Goal: Information Seeking & Learning: Learn about a topic

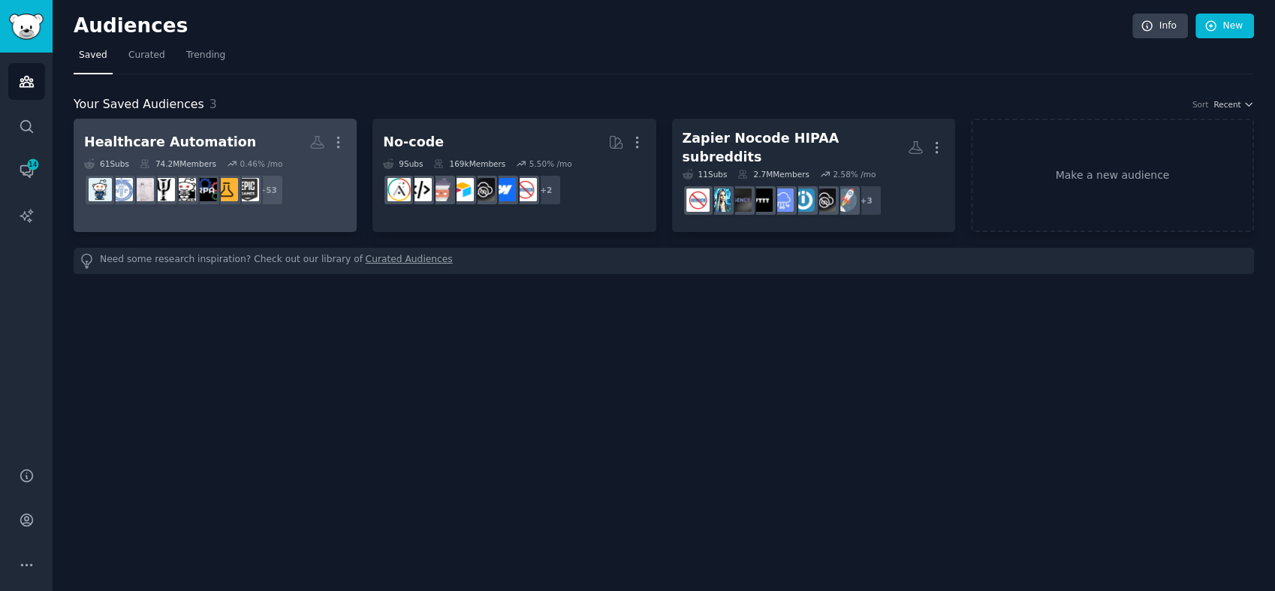
click at [263, 137] on h2 "Healthcare Automation More" at bounding box center [215, 142] width 262 height 26
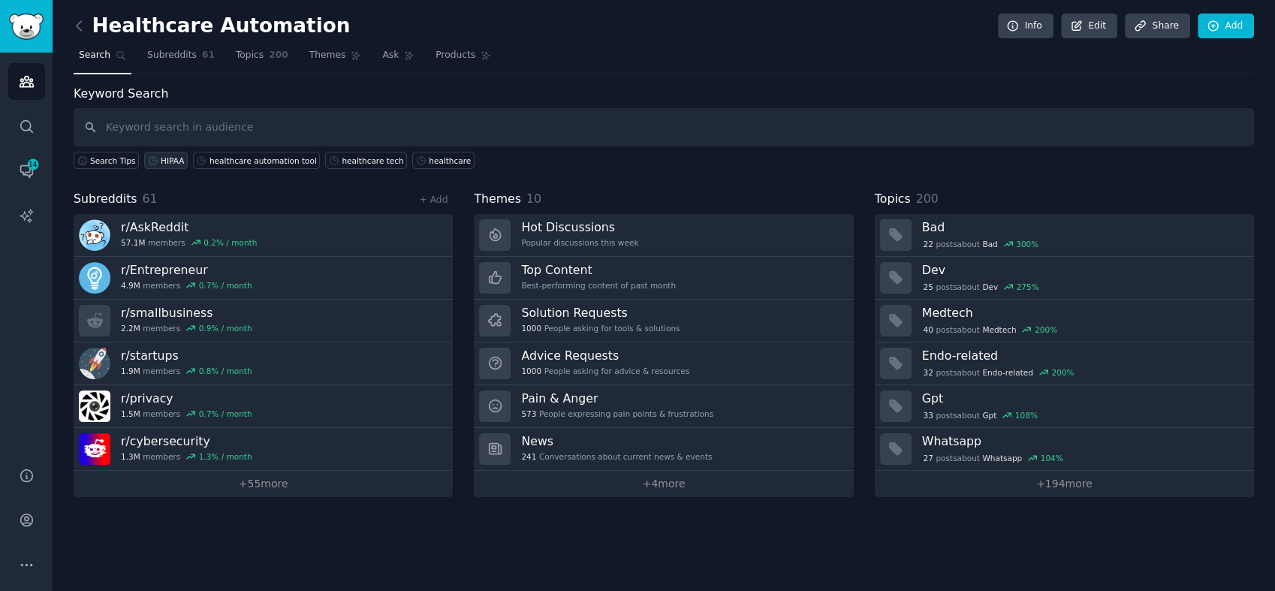
click at [161, 160] on div "HIPAA" at bounding box center [172, 160] width 23 height 11
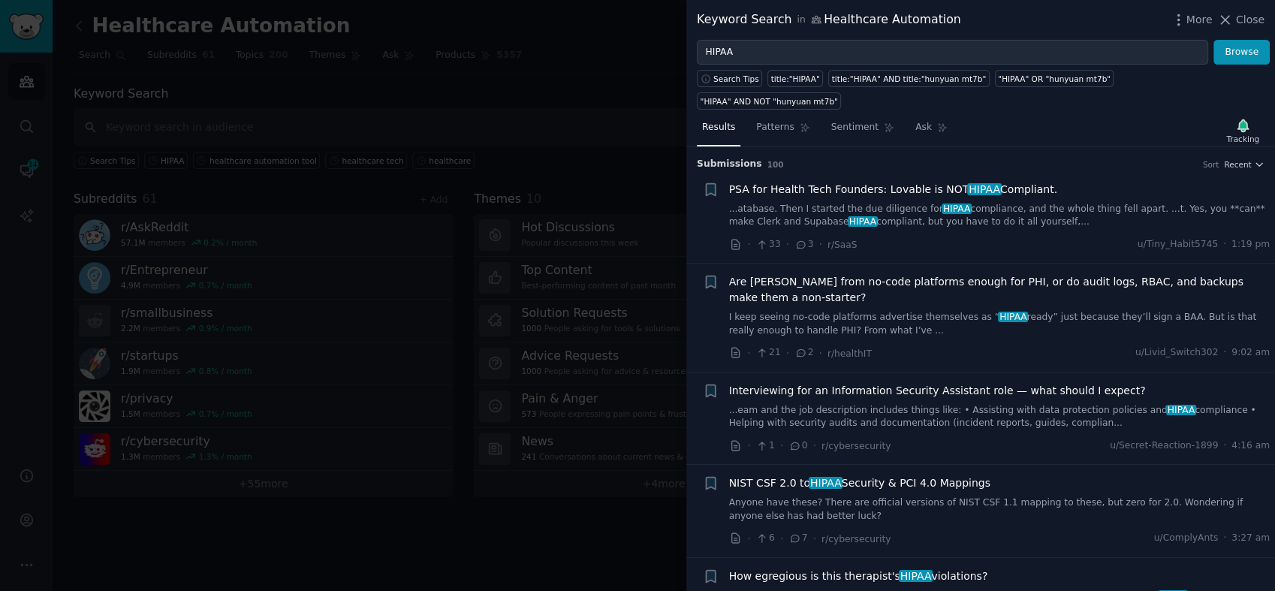
click at [896, 203] on link "...atabase. Then I started the due diligence for HIPAA compliance, and the whol…" at bounding box center [999, 216] width 541 height 26
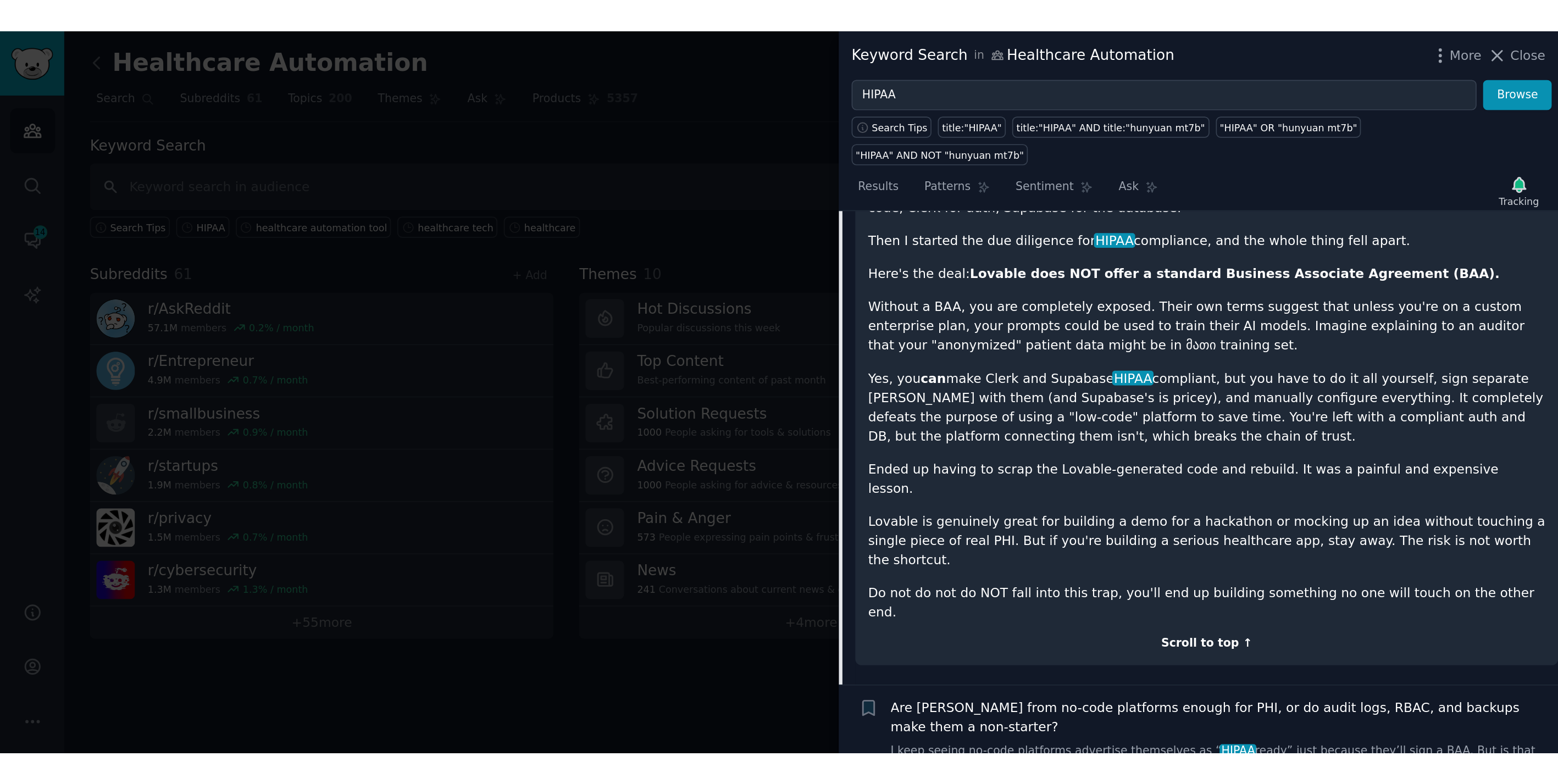
scroll to position [78, 0]
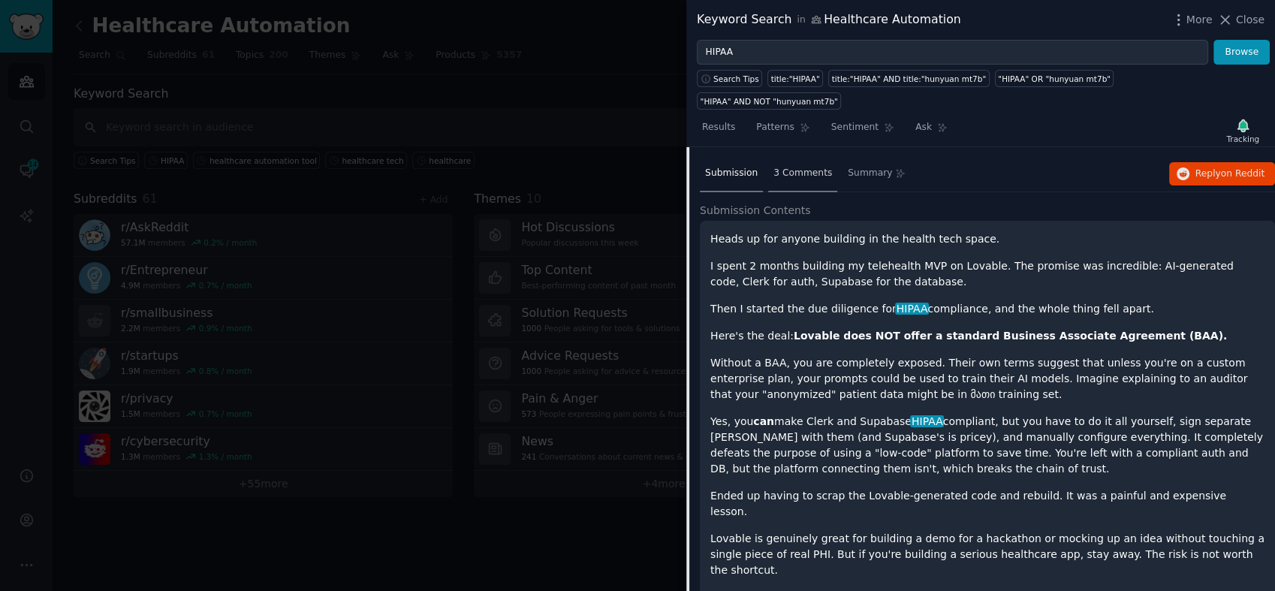
click at [781, 167] on span "3 Comments" at bounding box center [802, 174] width 59 height 14
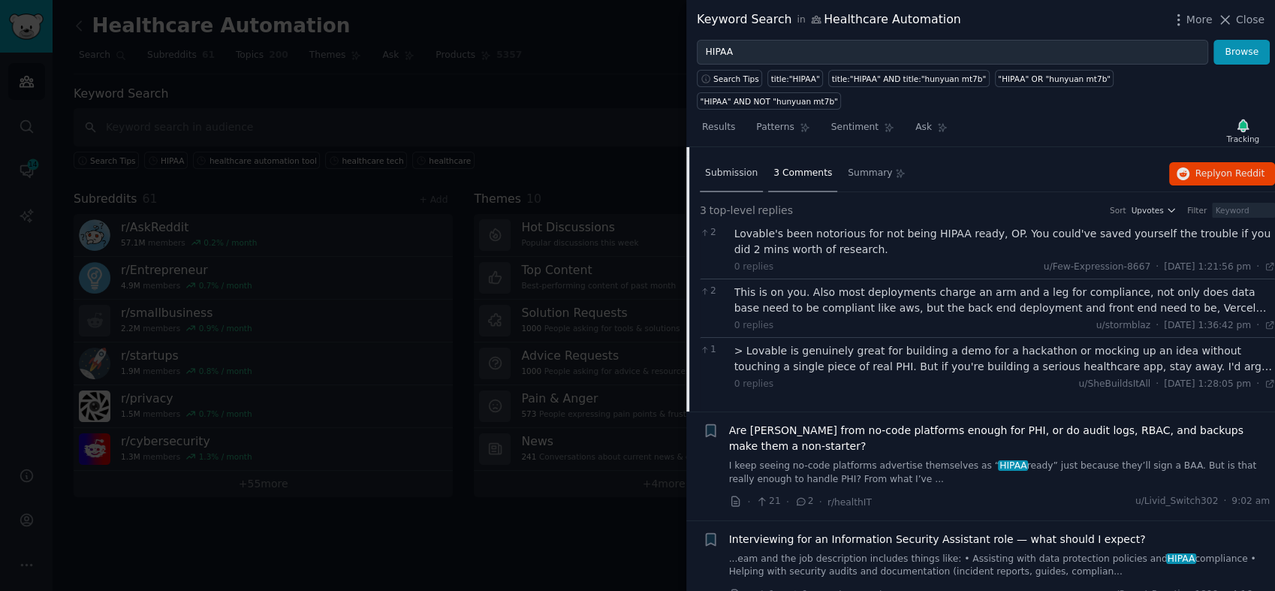
click at [740, 167] on span "Submission" at bounding box center [731, 174] width 53 height 14
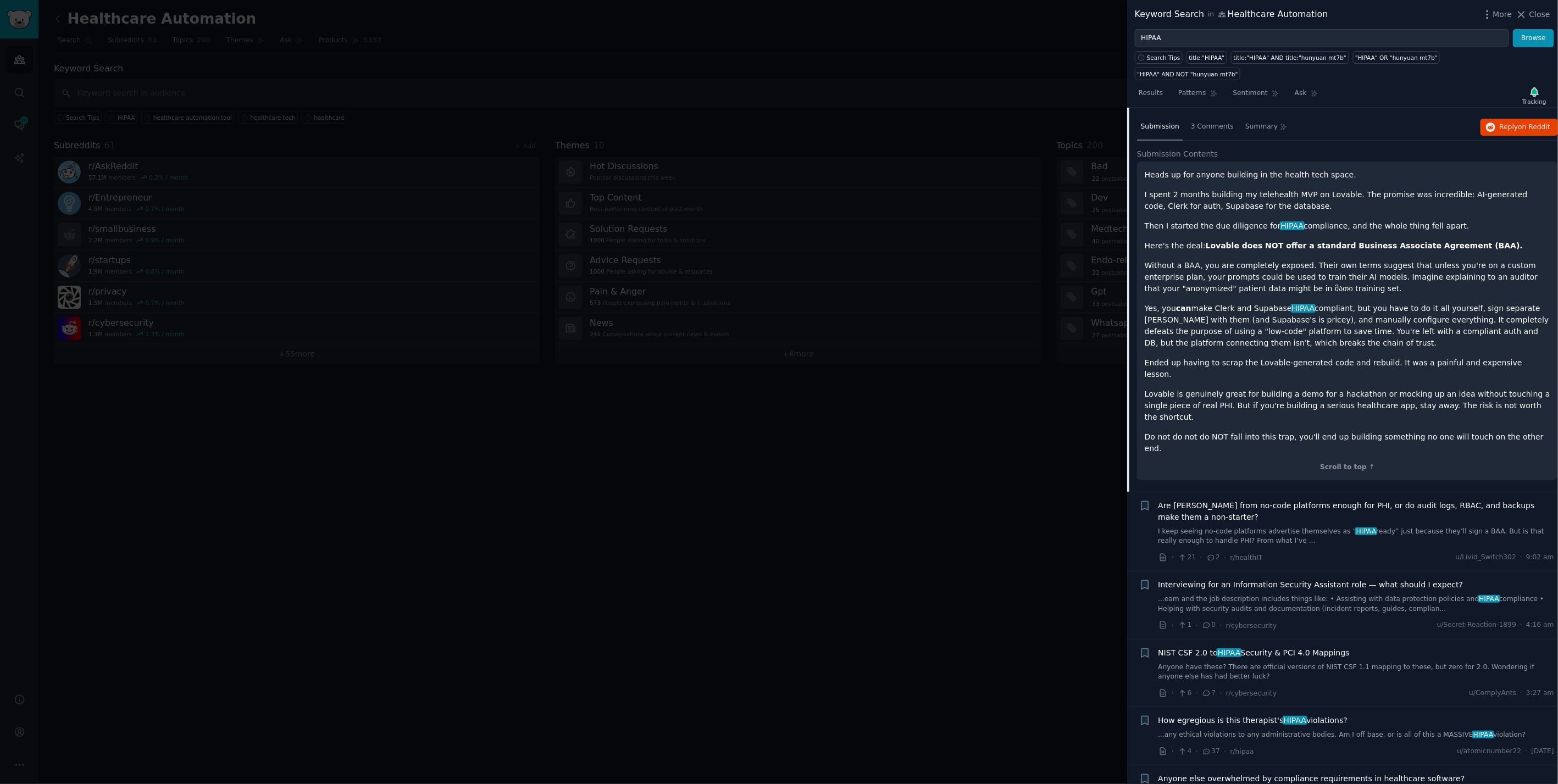
click at [933, 12] on span "Close" at bounding box center [1540, 15] width 21 height 12
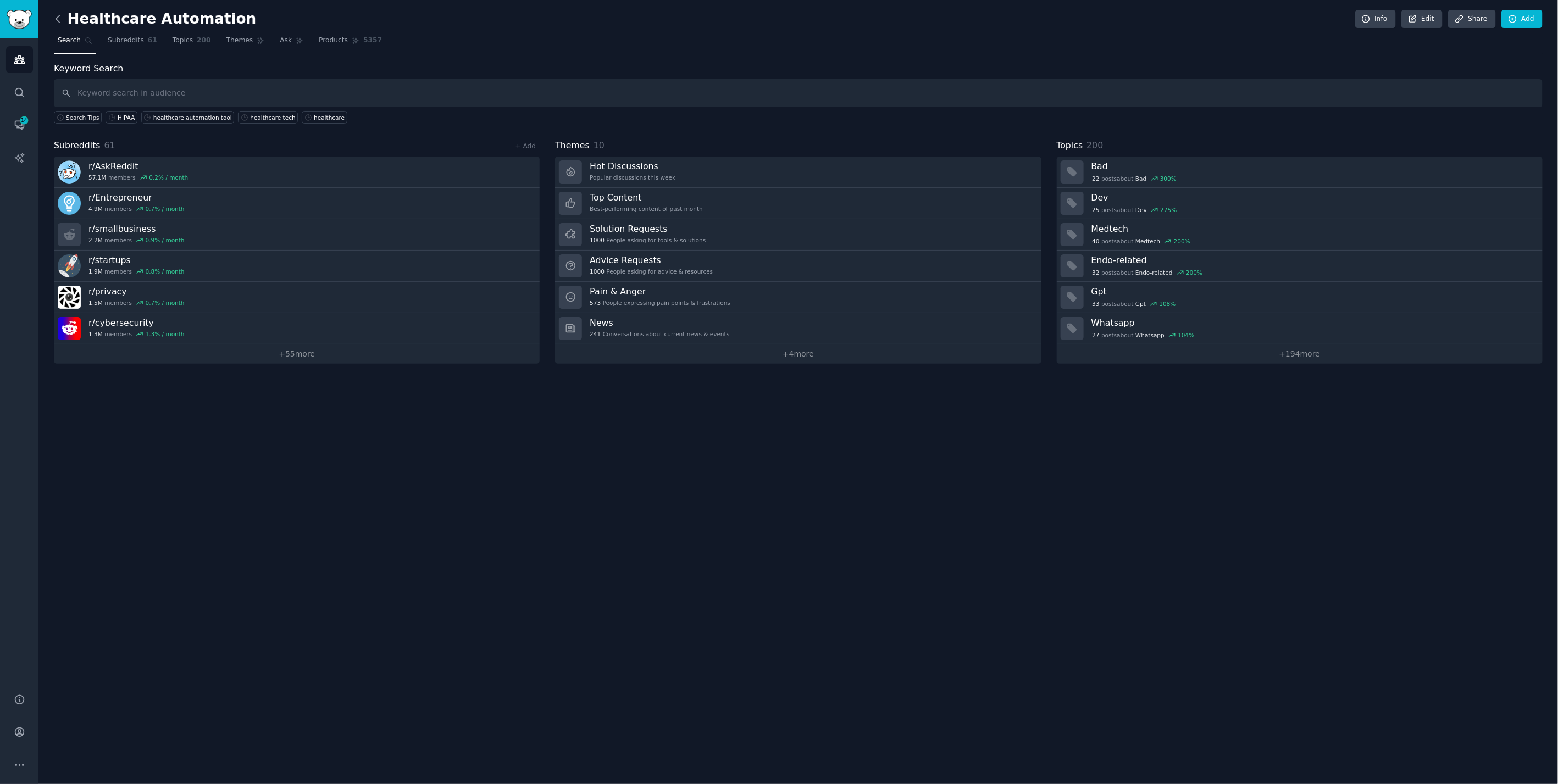
click at [59, 19] on icon at bounding box center [58, 19] width 12 height 12
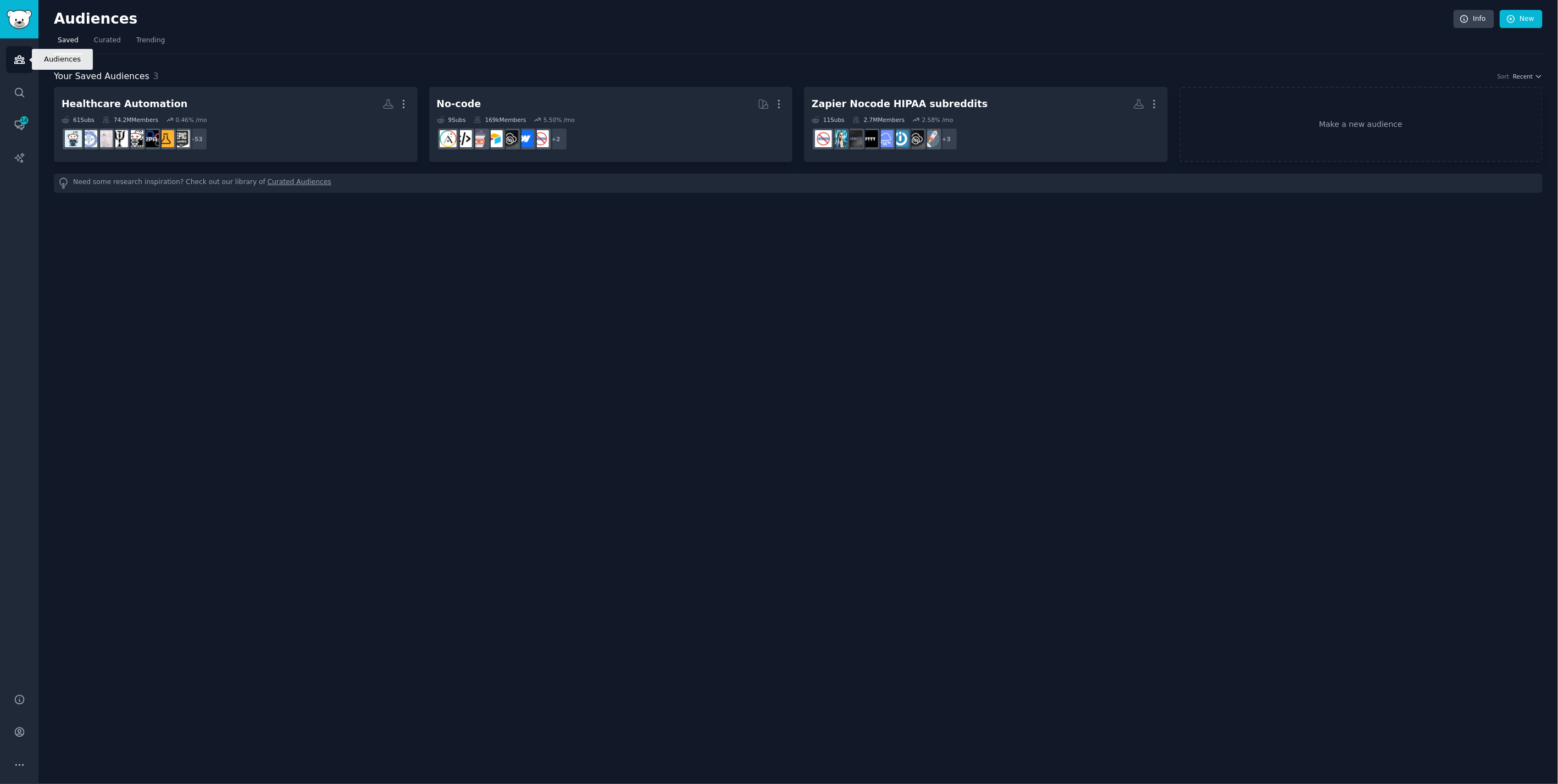
click at [21, 59] on icon "Sidebar" at bounding box center [20, 60] width 12 height 12
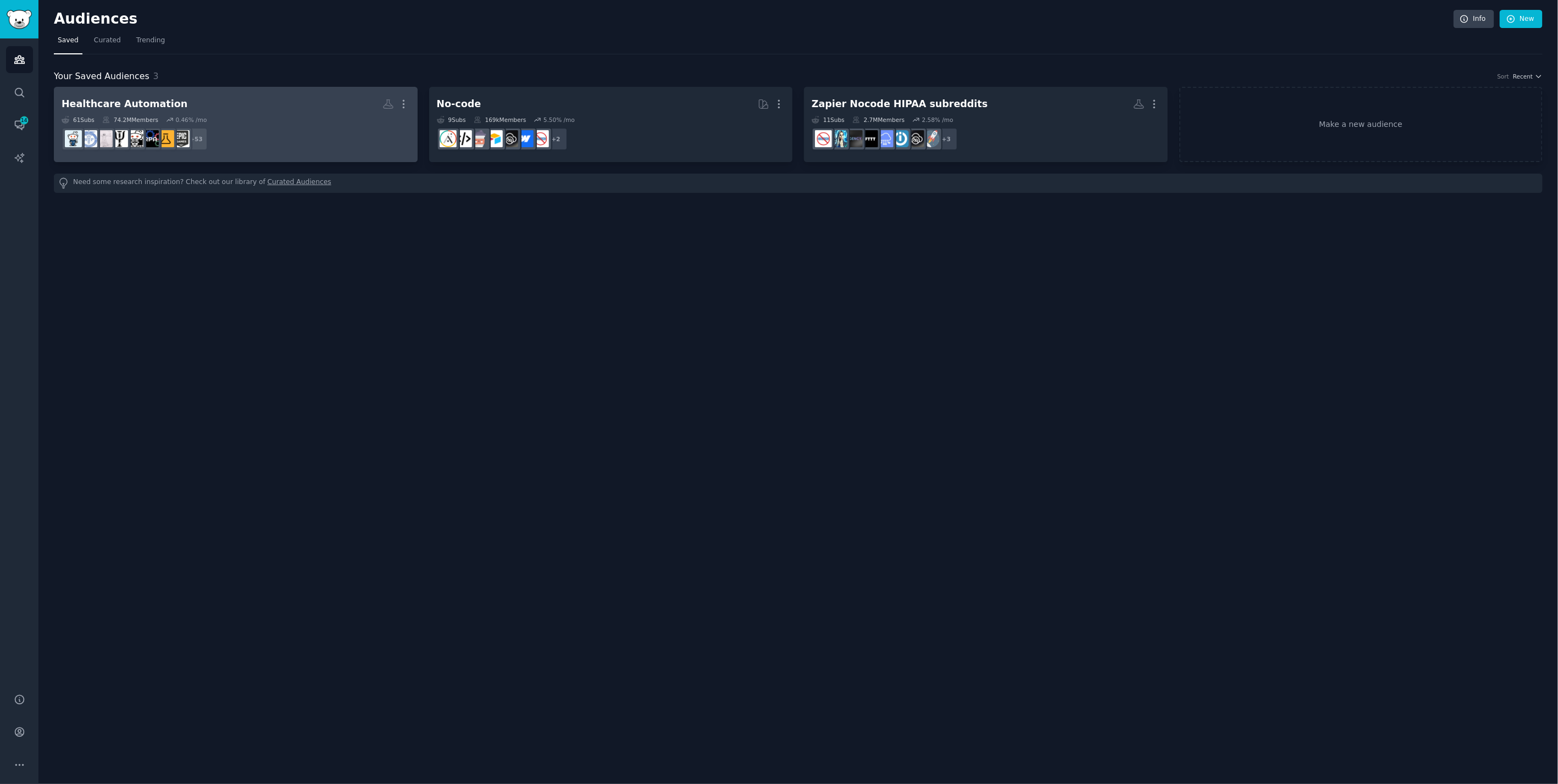
click at [147, 102] on div "Healthcare Automation" at bounding box center [124, 104] width 126 height 14
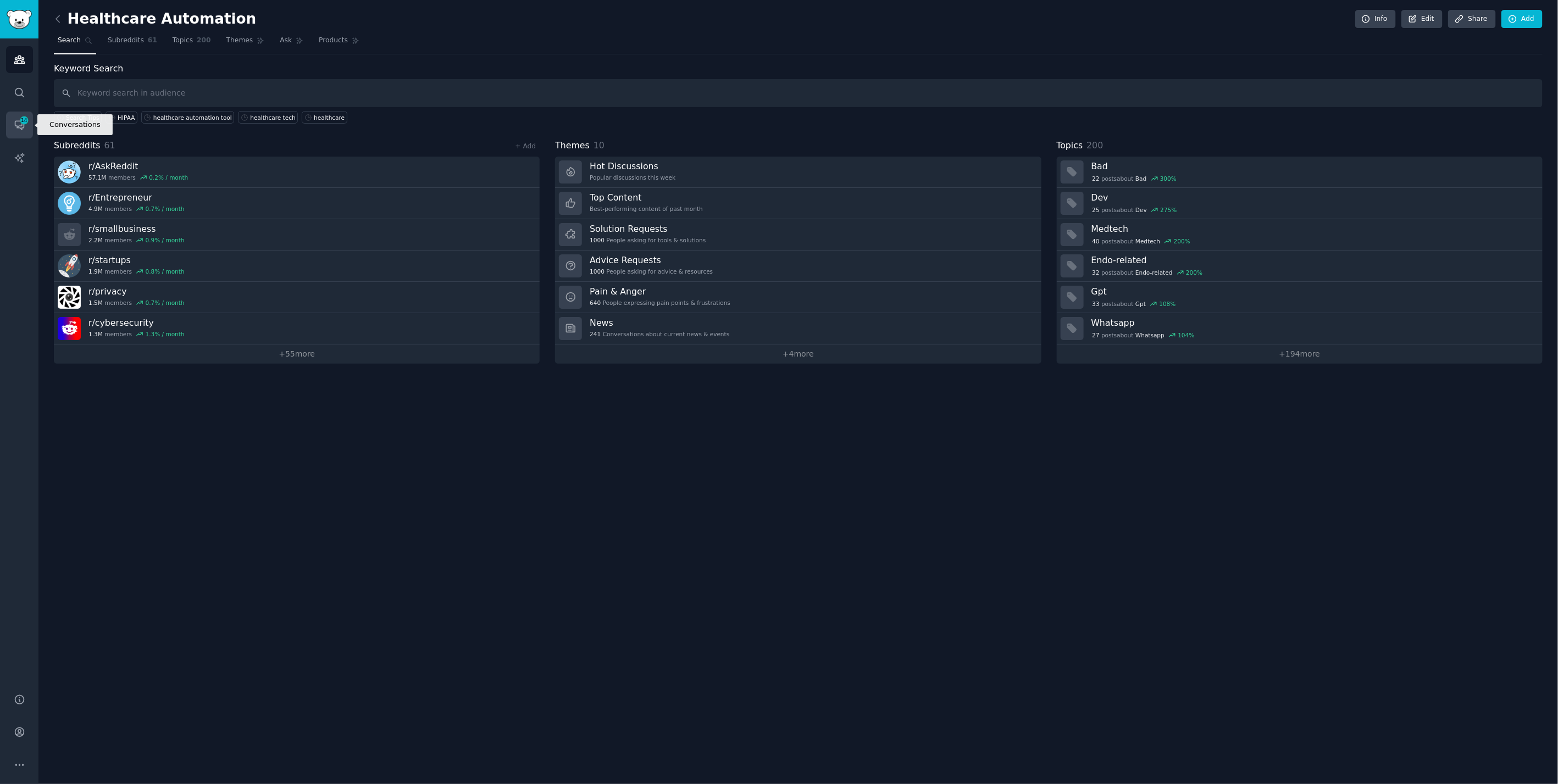
click at [24, 124] on span "14" at bounding box center [24, 120] width 10 height 8
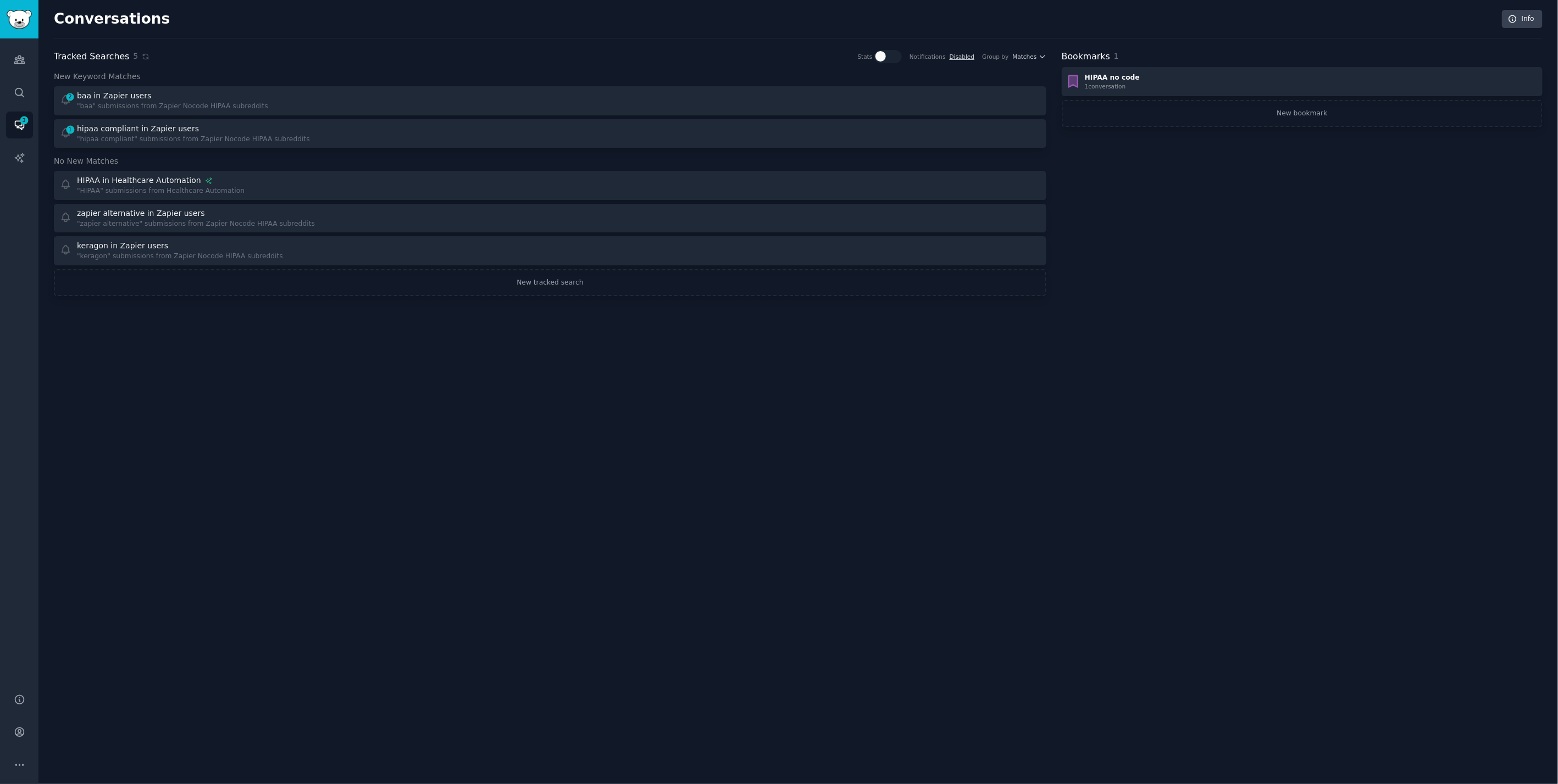
drag, startPoint x: 201, startPoint y: 1, endPoint x: 811, endPoint y: 395, distance: 726.2
click at [803, 402] on div "Conversations Info Tracked Searches 5 Stats Notifications Disabled Group by Mat…" at bounding box center [799, 392] width 1520 height 784
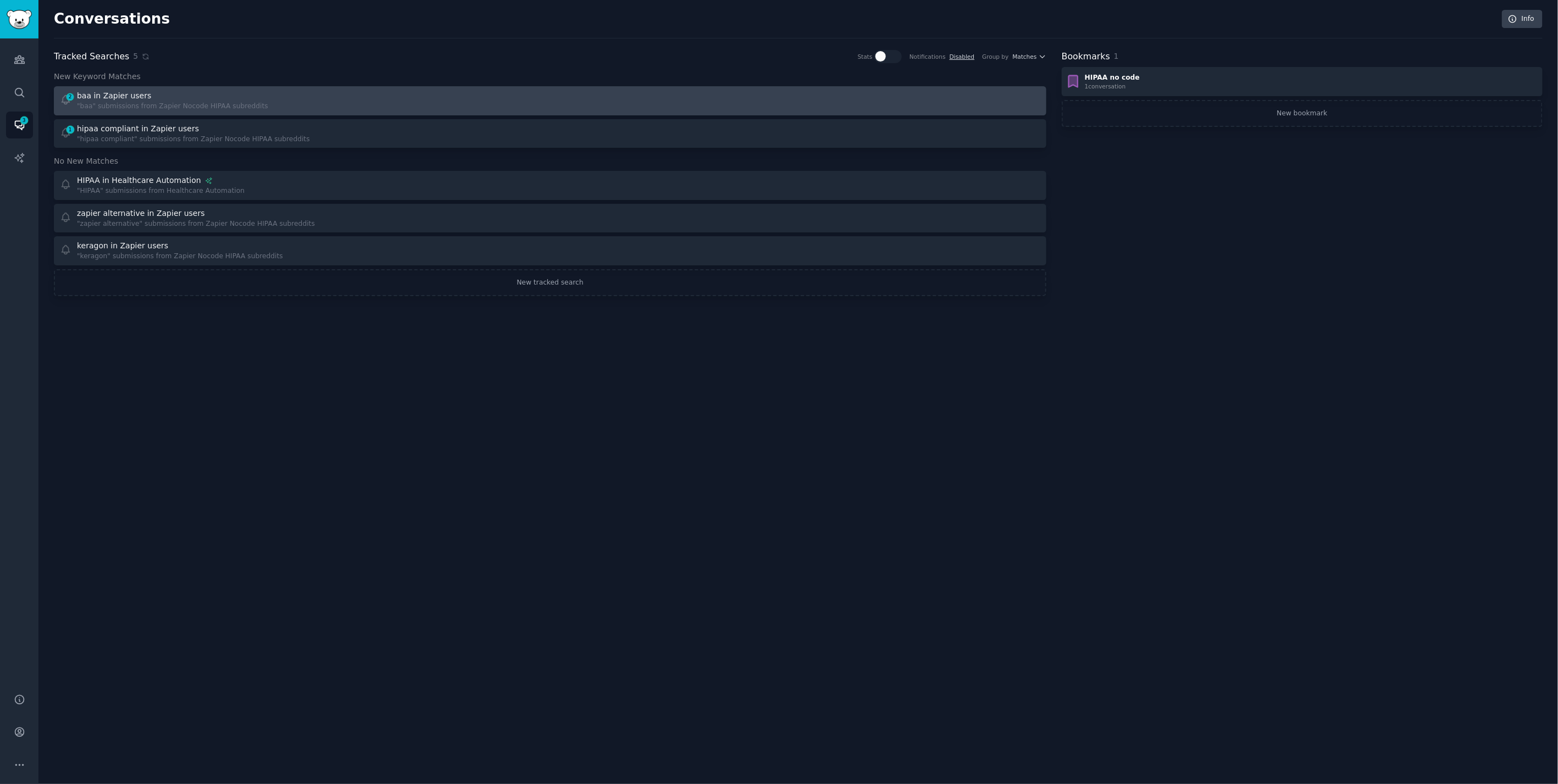
click at [105, 103] on div ""baa" submissions from Zapier Nocode HIPAA subreddits" at bounding box center [172, 107] width 191 height 10
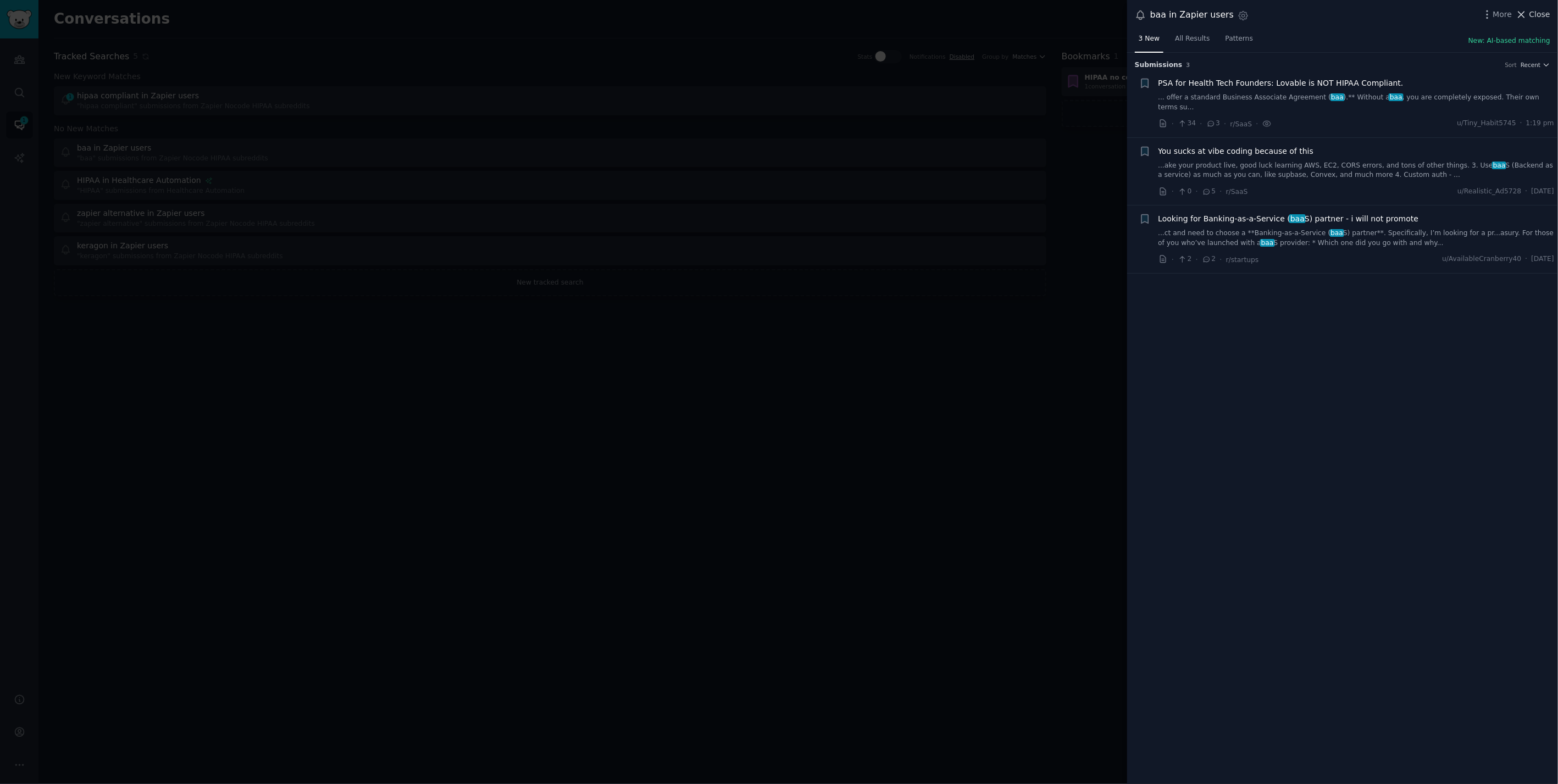
click at [933, 15] on span "Close" at bounding box center [1540, 15] width 21 height 12
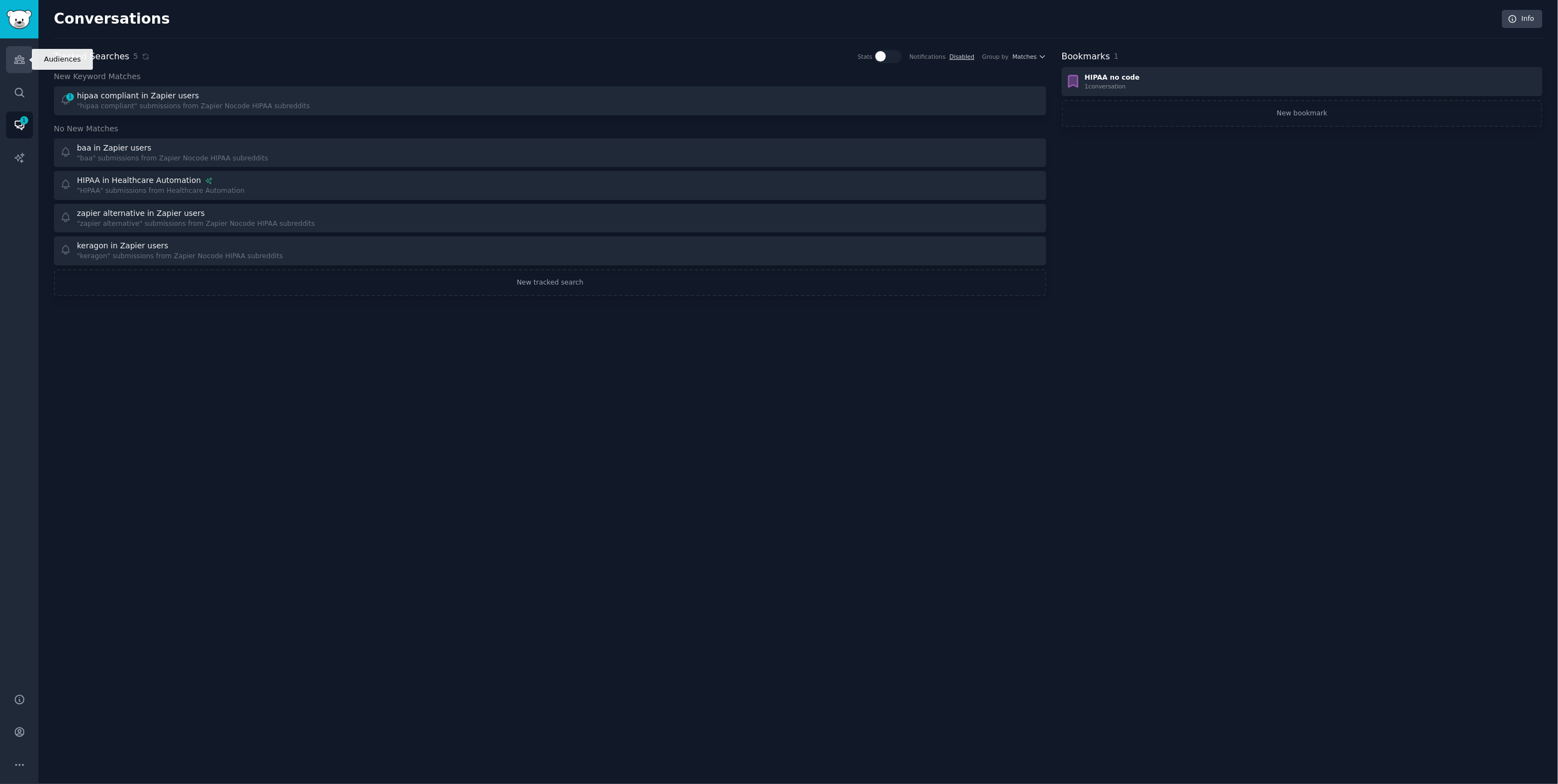
click at [14, 60] on icon "Sidebar" at bounding box center [20, 60] width 12 height 12
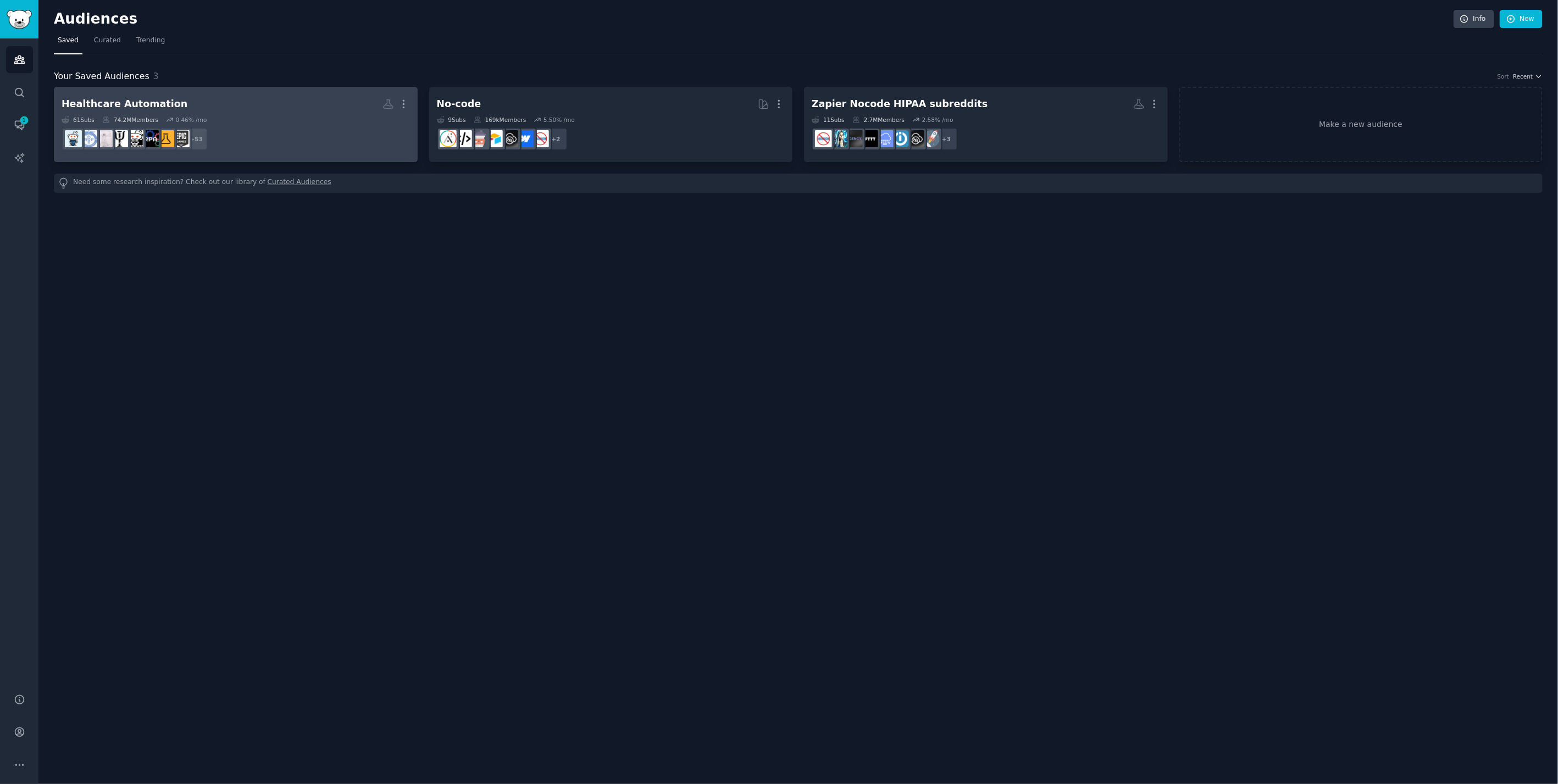
click at [277, 127] on dd "r/Radiology + 53" at bounding box center [236, 139] width 348 height 31
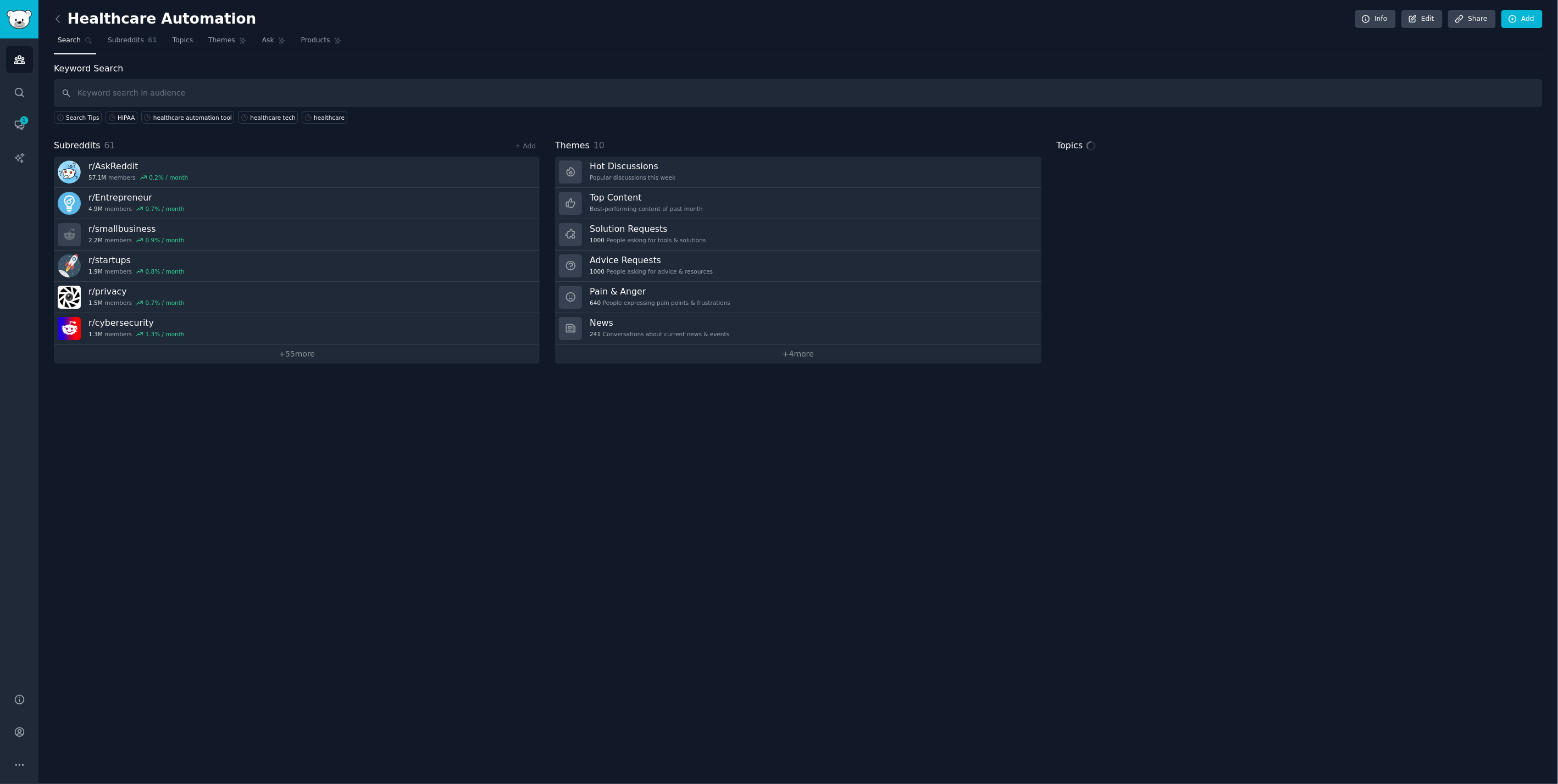
click at [209, 83] on input "text" at bounding box center [799, 93] width 1489 height 28
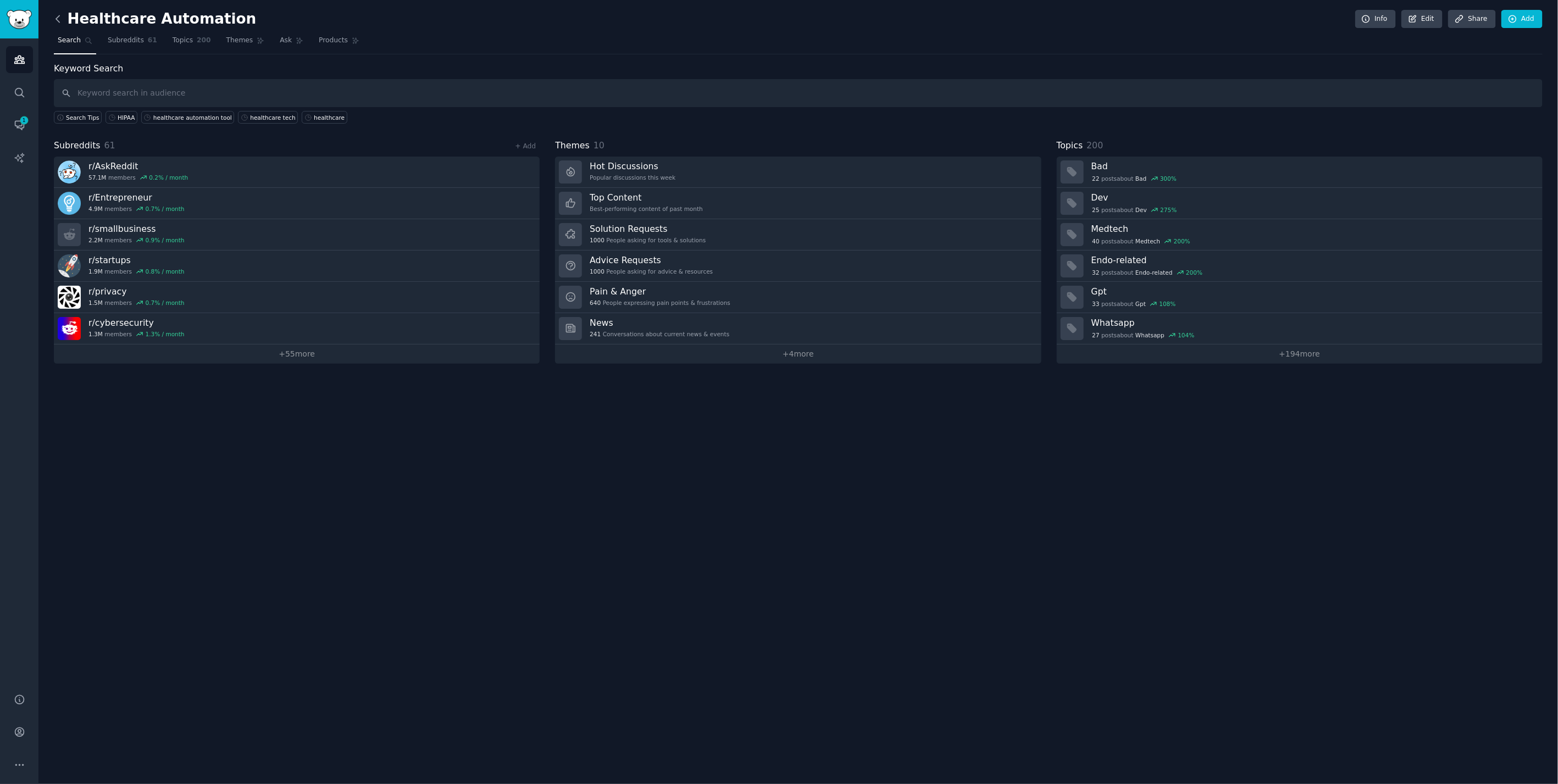
click at [56, 15] on icon at bounding box center [58, 19] width 12 height 12
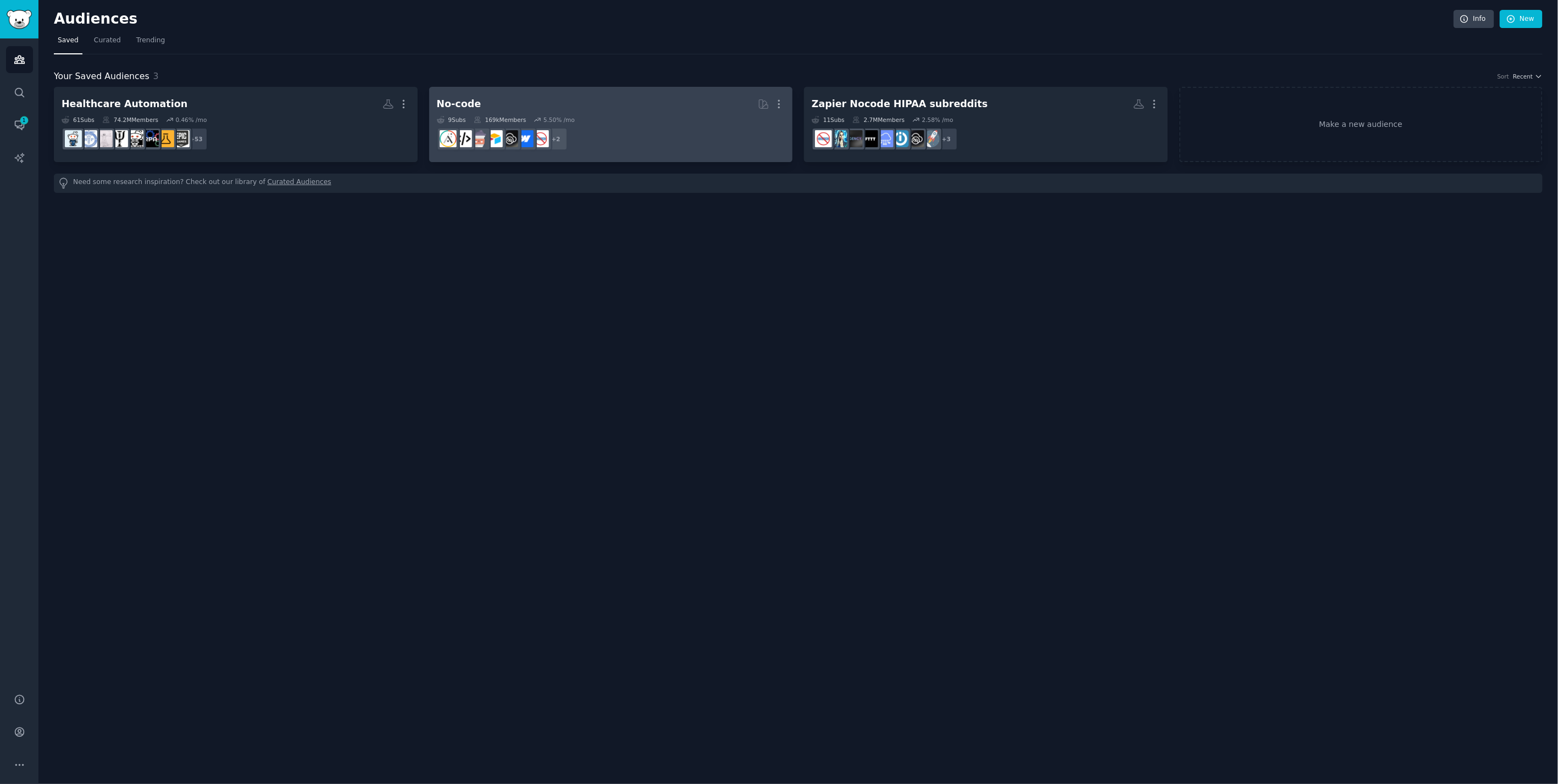
click at [594, 117] on div "9 Sub s 169k Members 5.50 % /mo" at bounding box center [611, 119] width 348 height 8
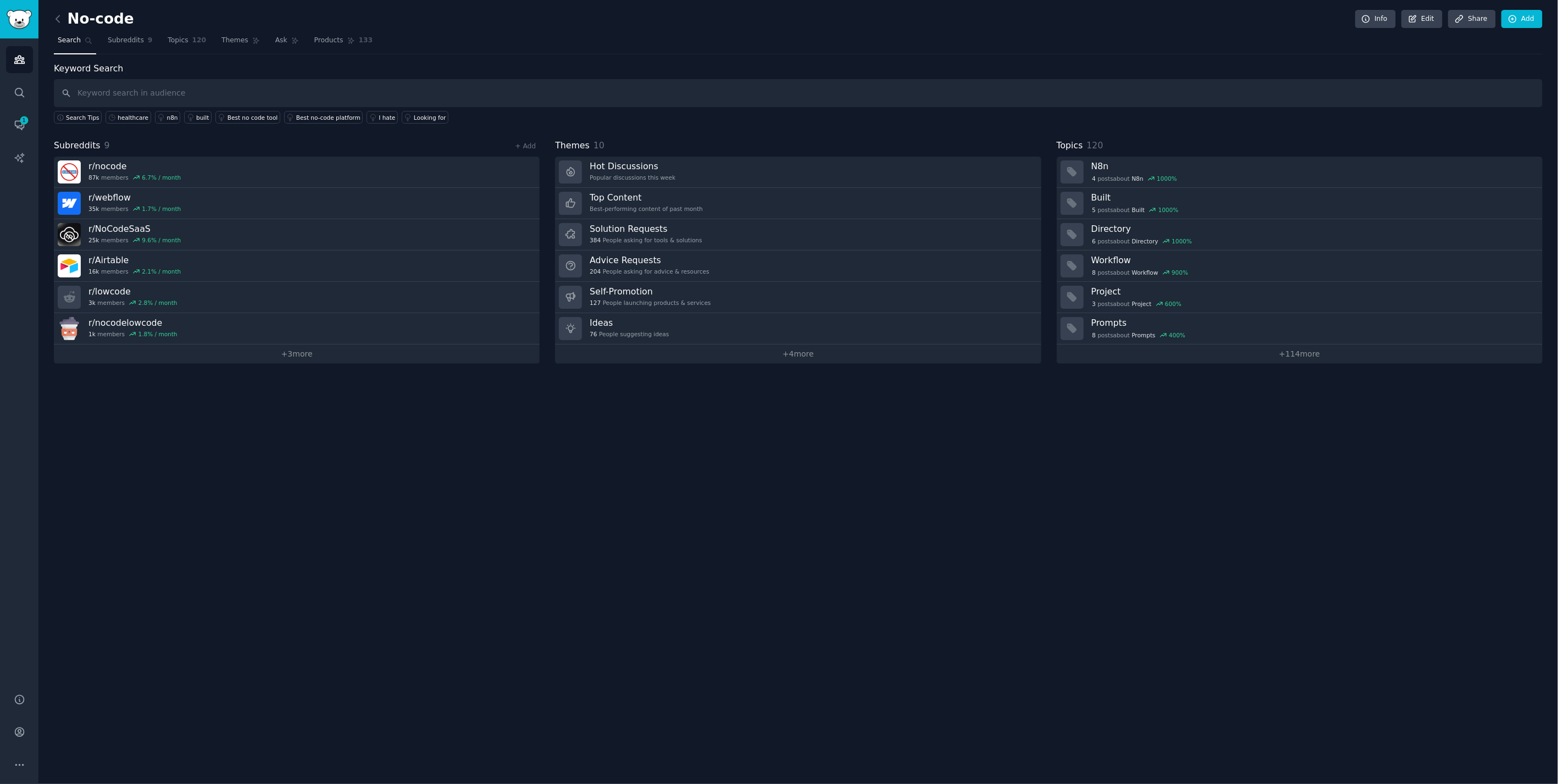
click at [325, 96] on input "text" at bounding box center [799, 93] width 1489 height 28
type input "hipaa"
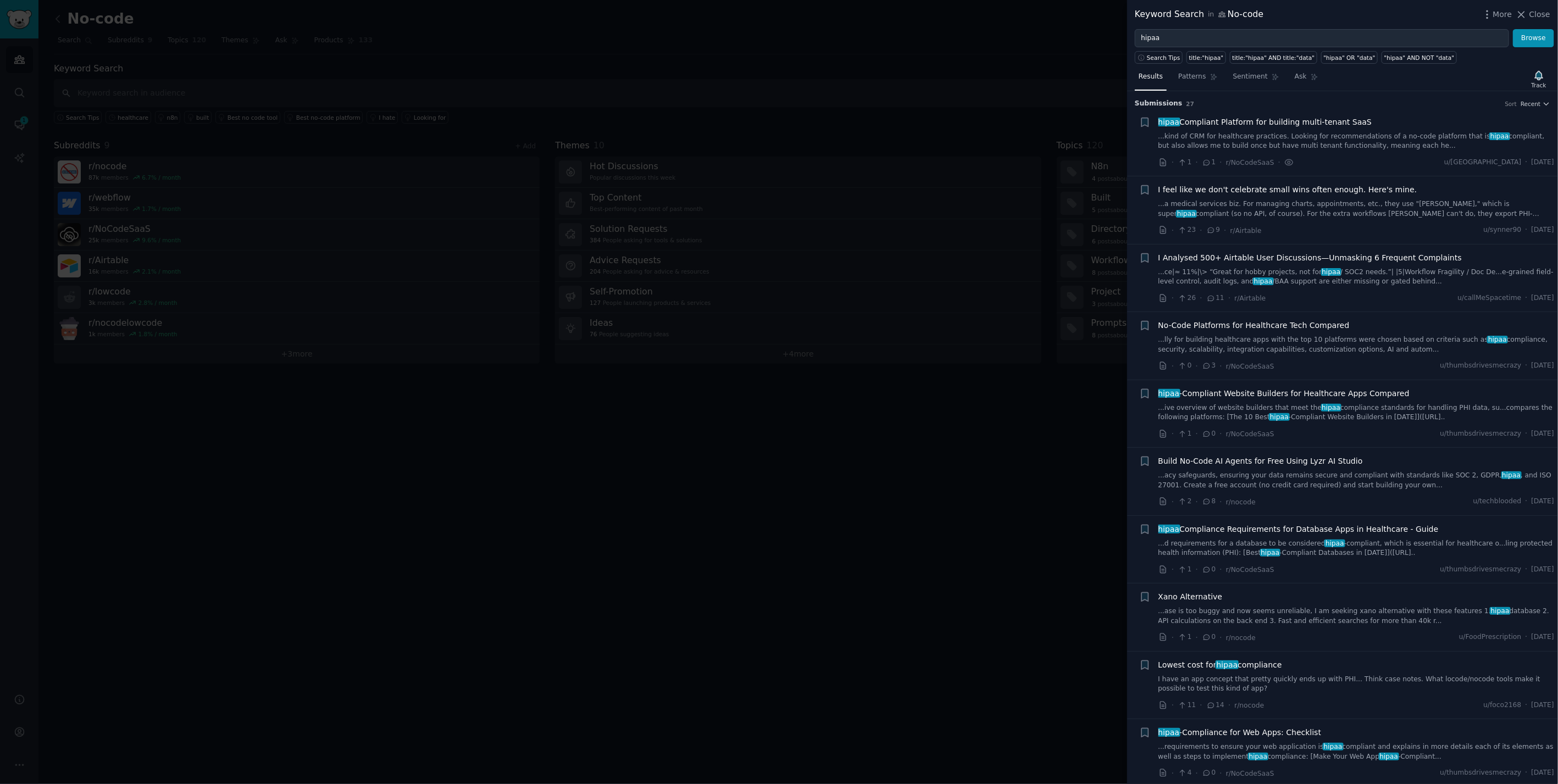
click at [933, 134] on link "...kind of CRM for healthcare practices. Looking for recommendations of a no-co…" at bounding box center [1356, 141] width 396 height 19
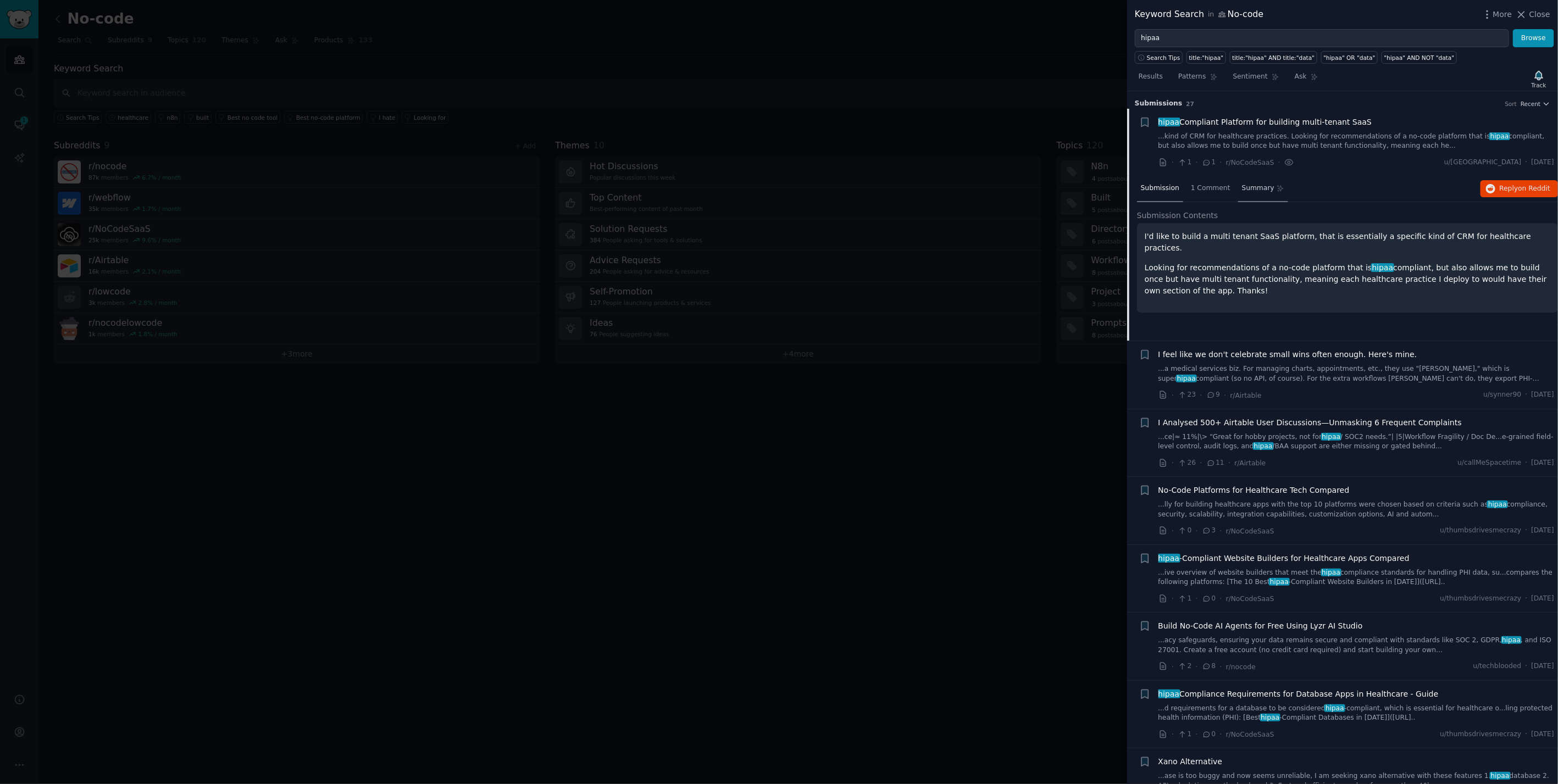
scroll to position [17, 0]
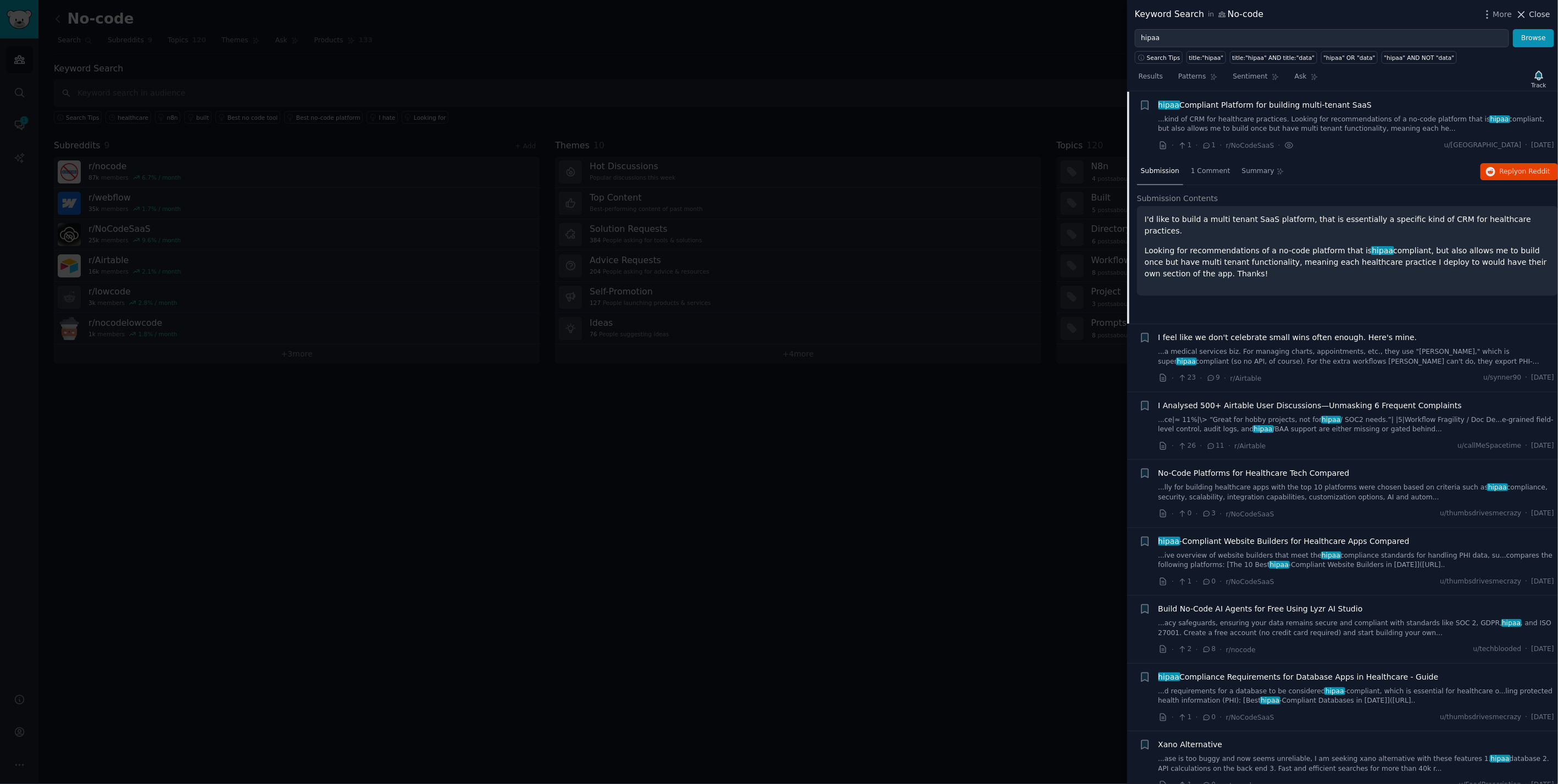
click at [933, 12] on span "Close" at bounding box center [1540, 15] width 21 height 12
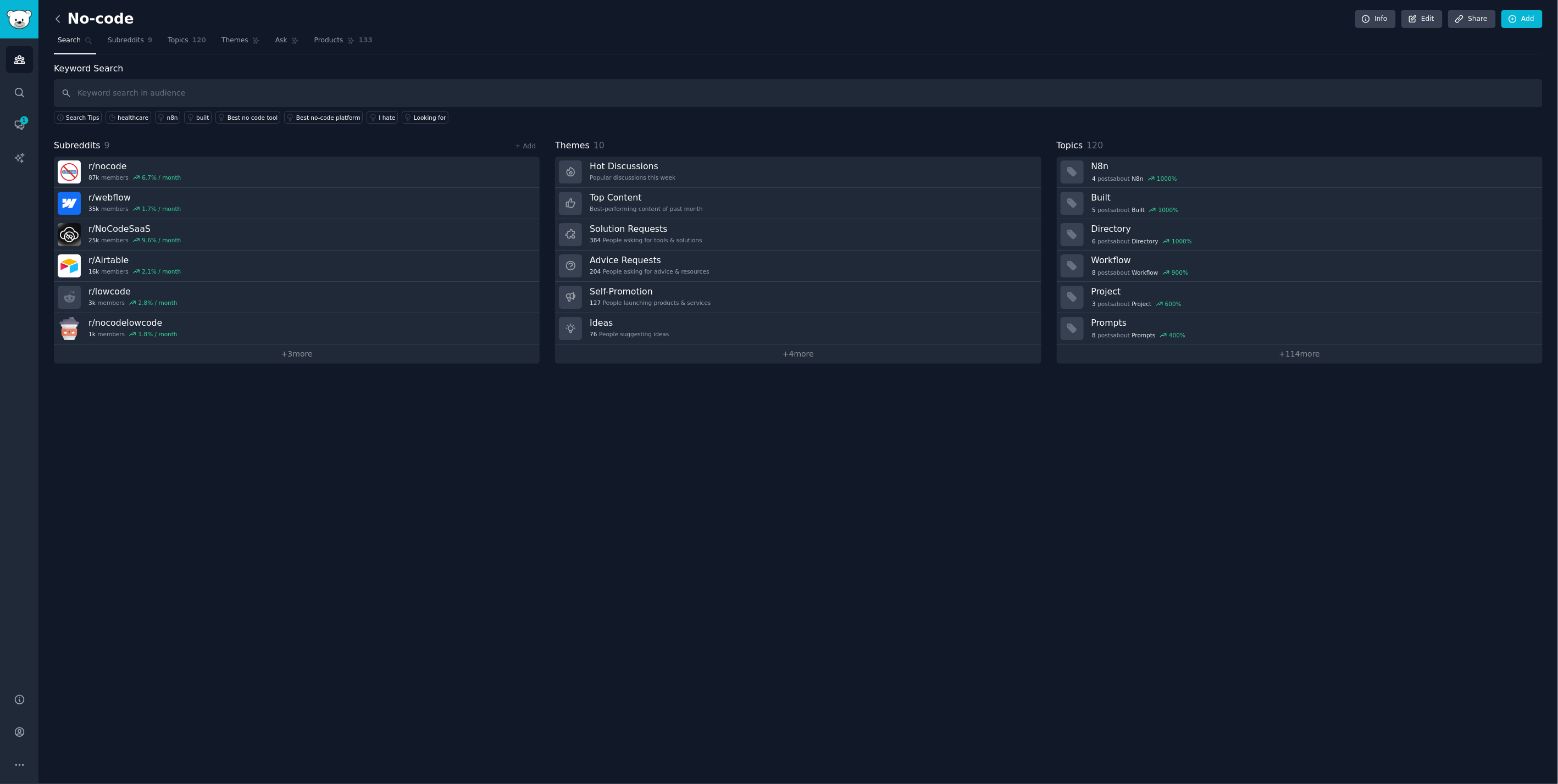
click at [59, 15] on icon at bounding box center [58, 19] width 12 height 12
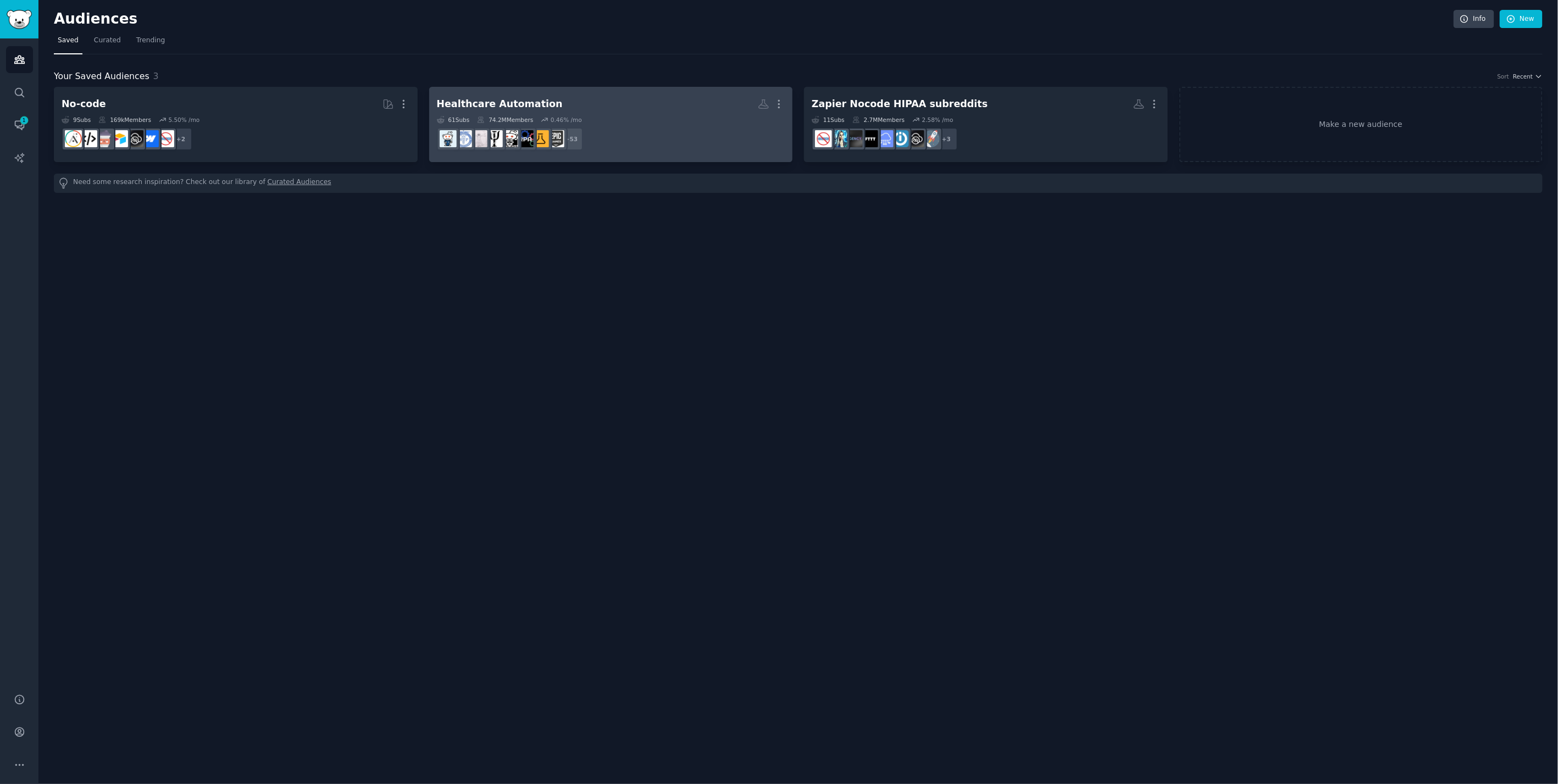
click at [588, 102] on h2 "Healthcare Automation More" at bounding box center [611, 104] width 348 height 19
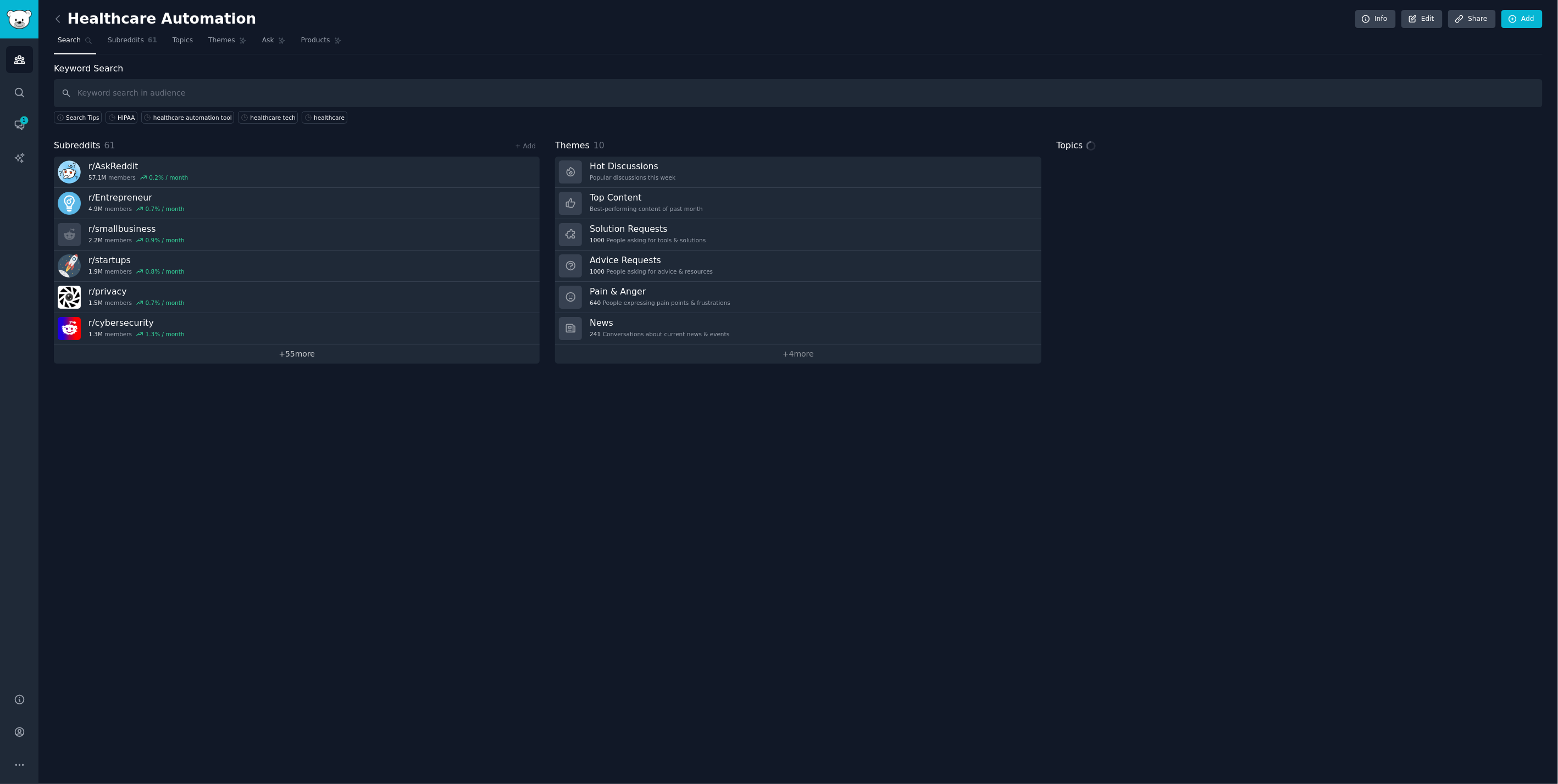
click at [279, 353] on link "+ 55 more" at bounding box center [297, 354] width 486 height 19
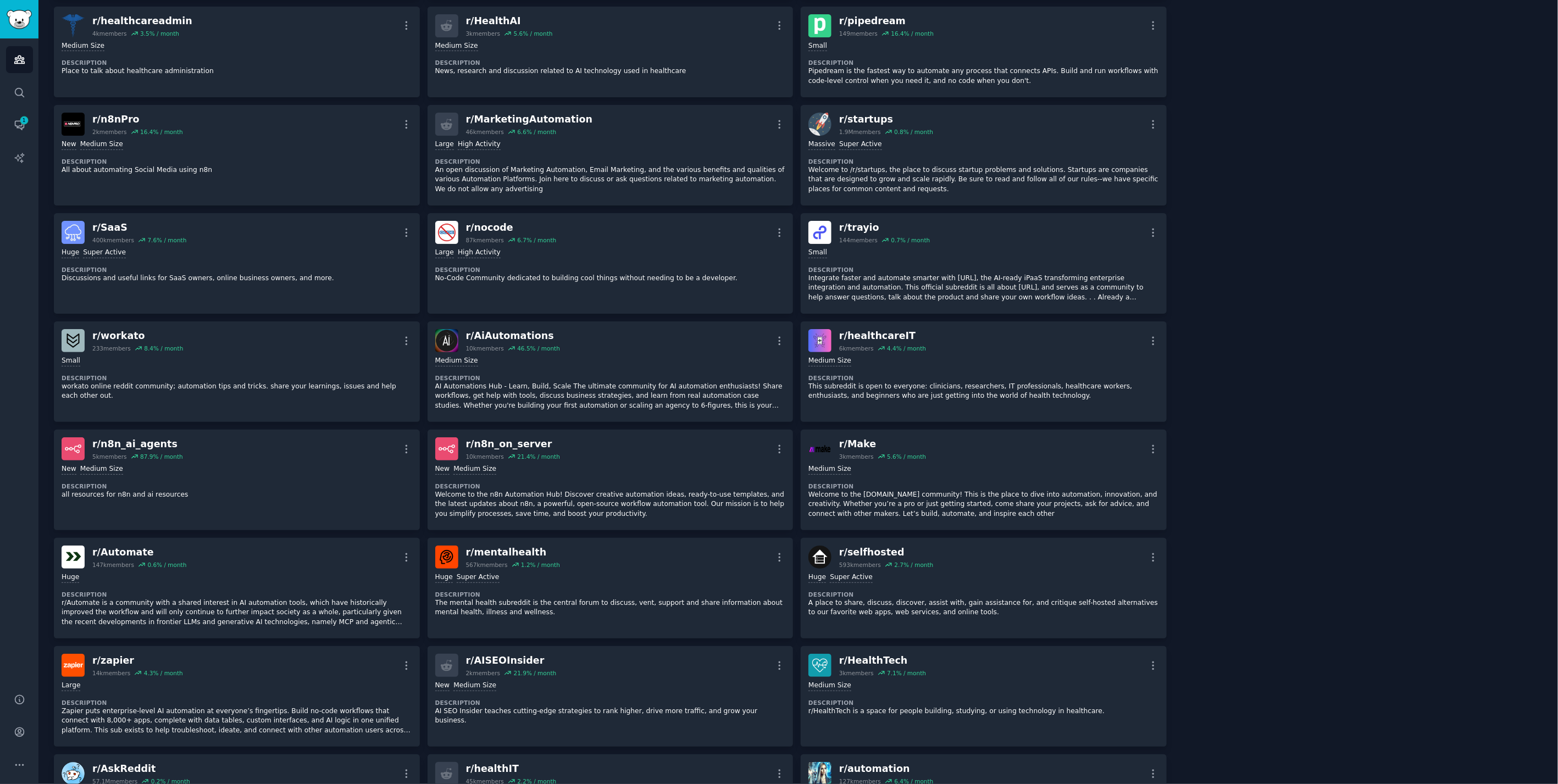
scroll to position [1037, 0]
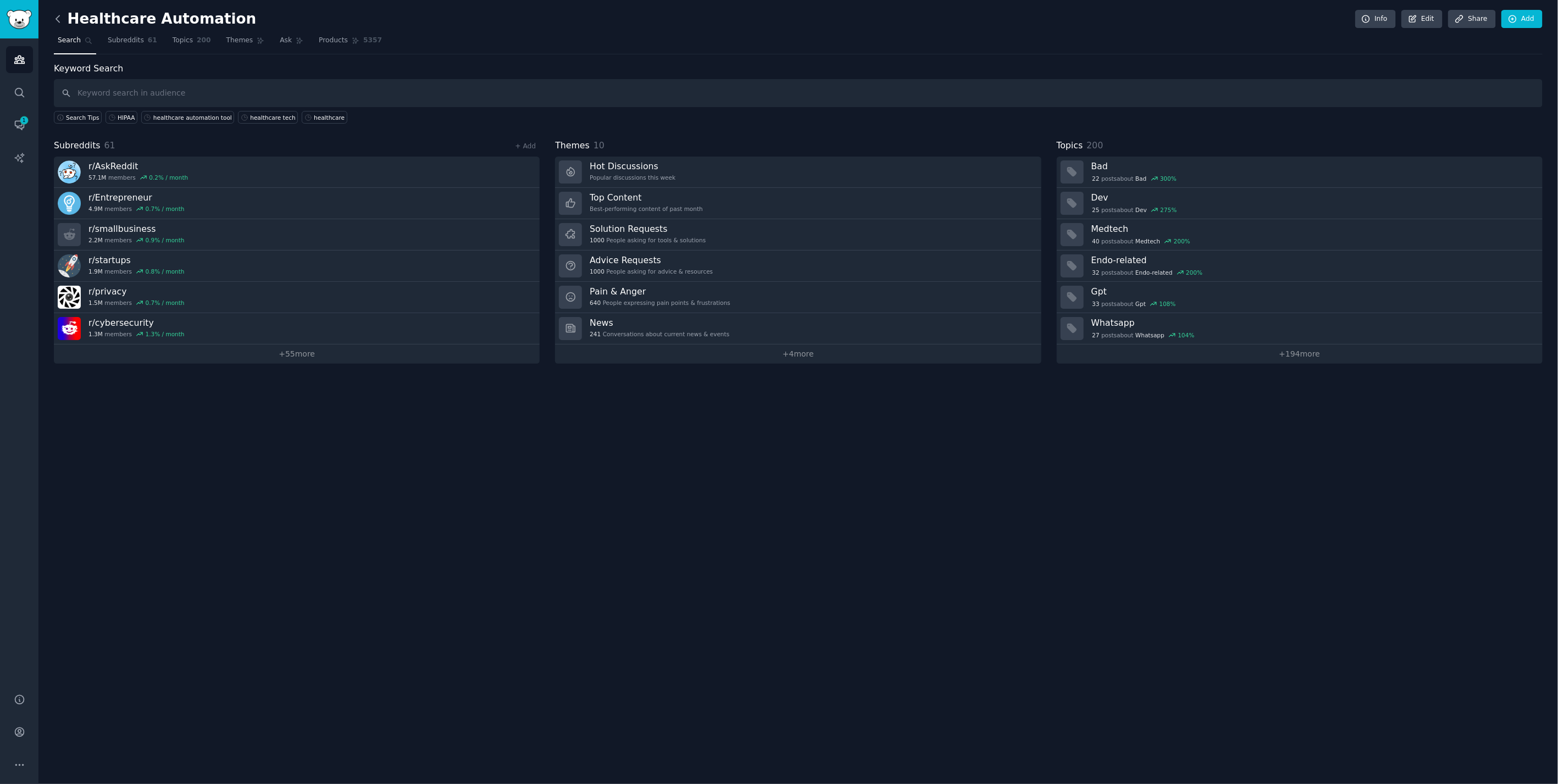
click at [54, 17] on icon at bounding box center [58, 19] width 12 height 12
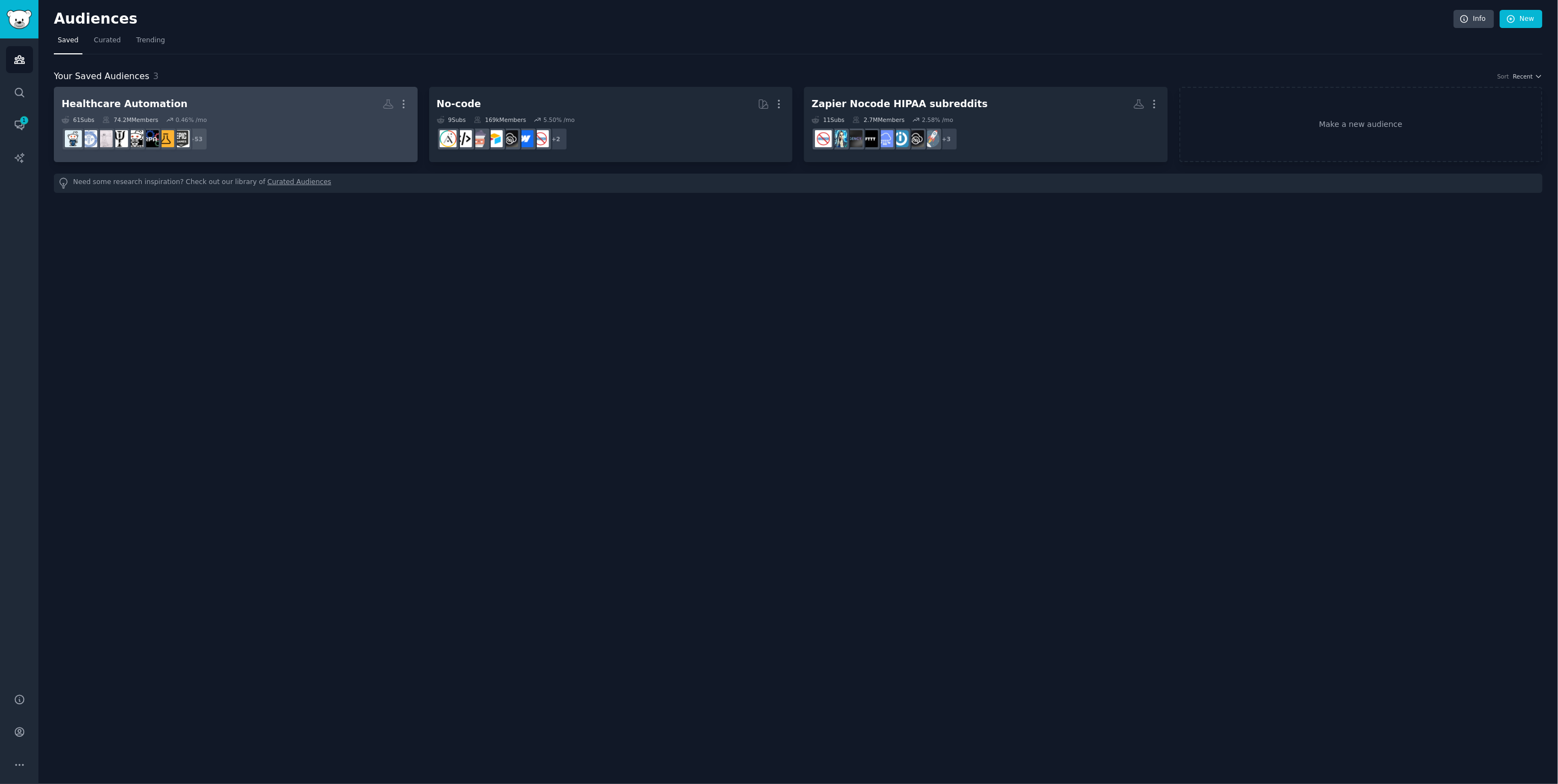
click at [253, 116] on div "61 Sub s 74.2M Members 0.46 % /mo" at bounding box center [236, 119] width 348 height 8
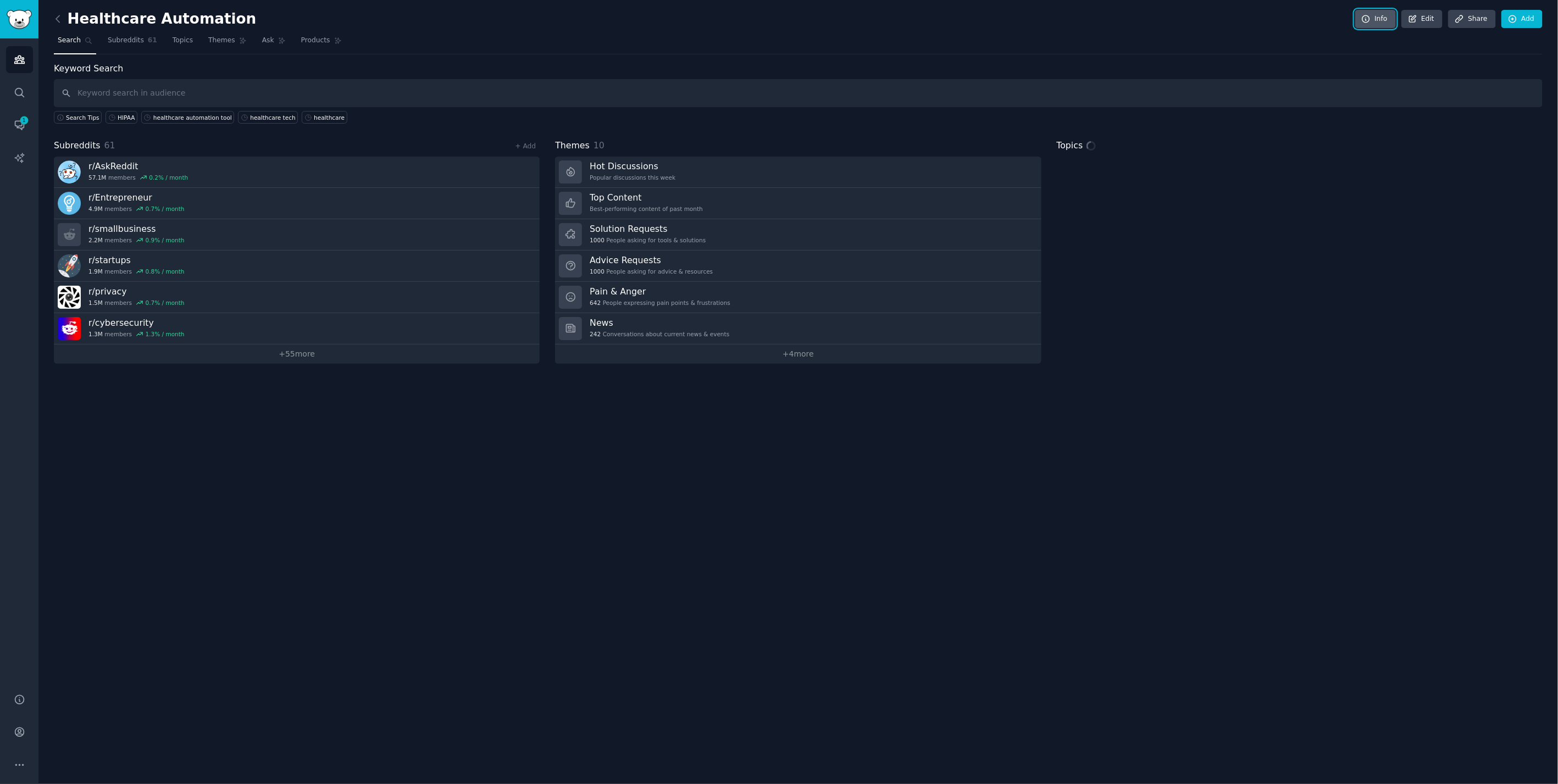
click at [933, 22] on link "Info" at bounding box center [1376, 20] width 41 height 19
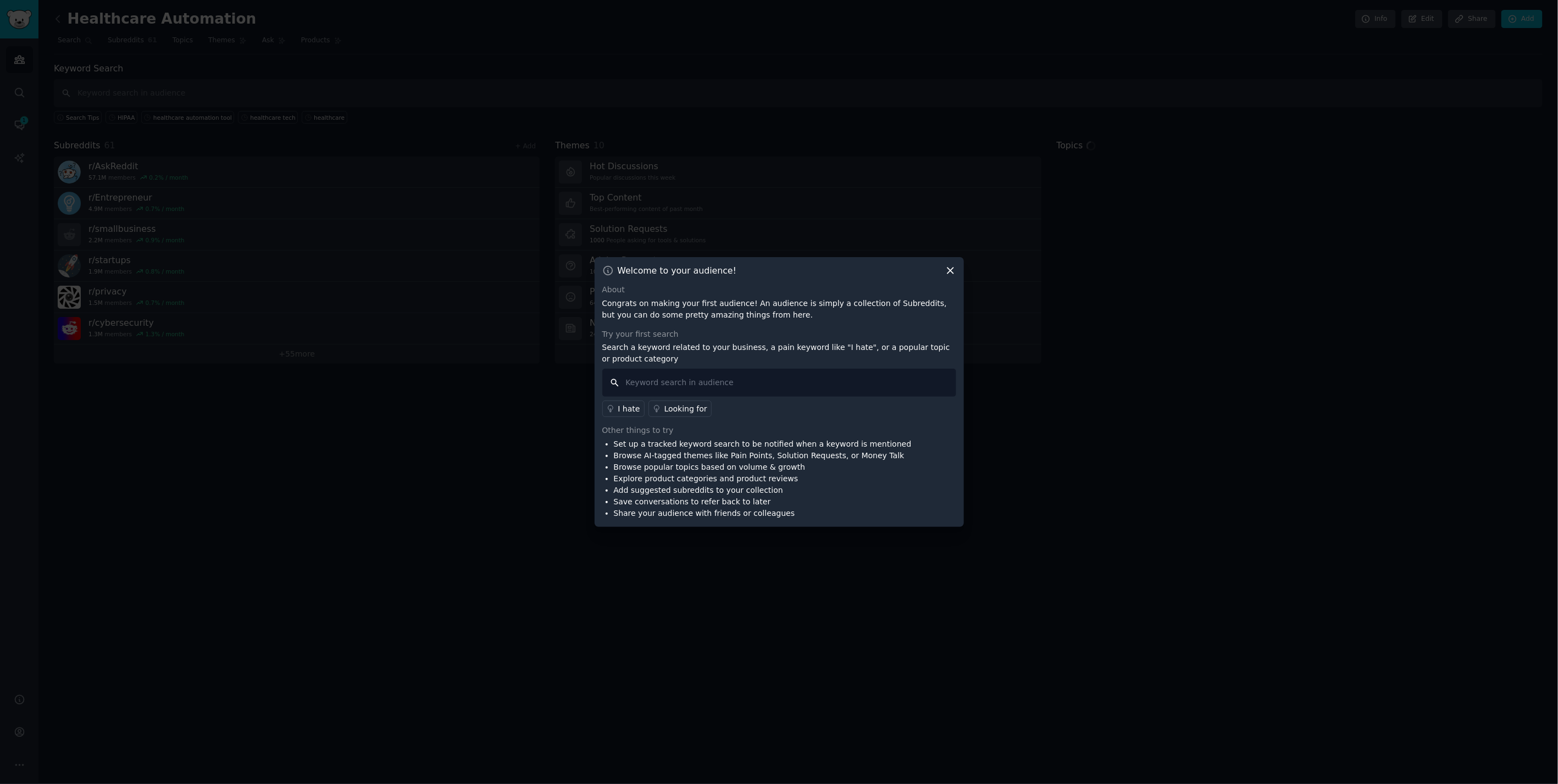
click at [685, 389] on input "text" at bounding box center [779, 383] width 354 height 28
type input "zapier alternative"
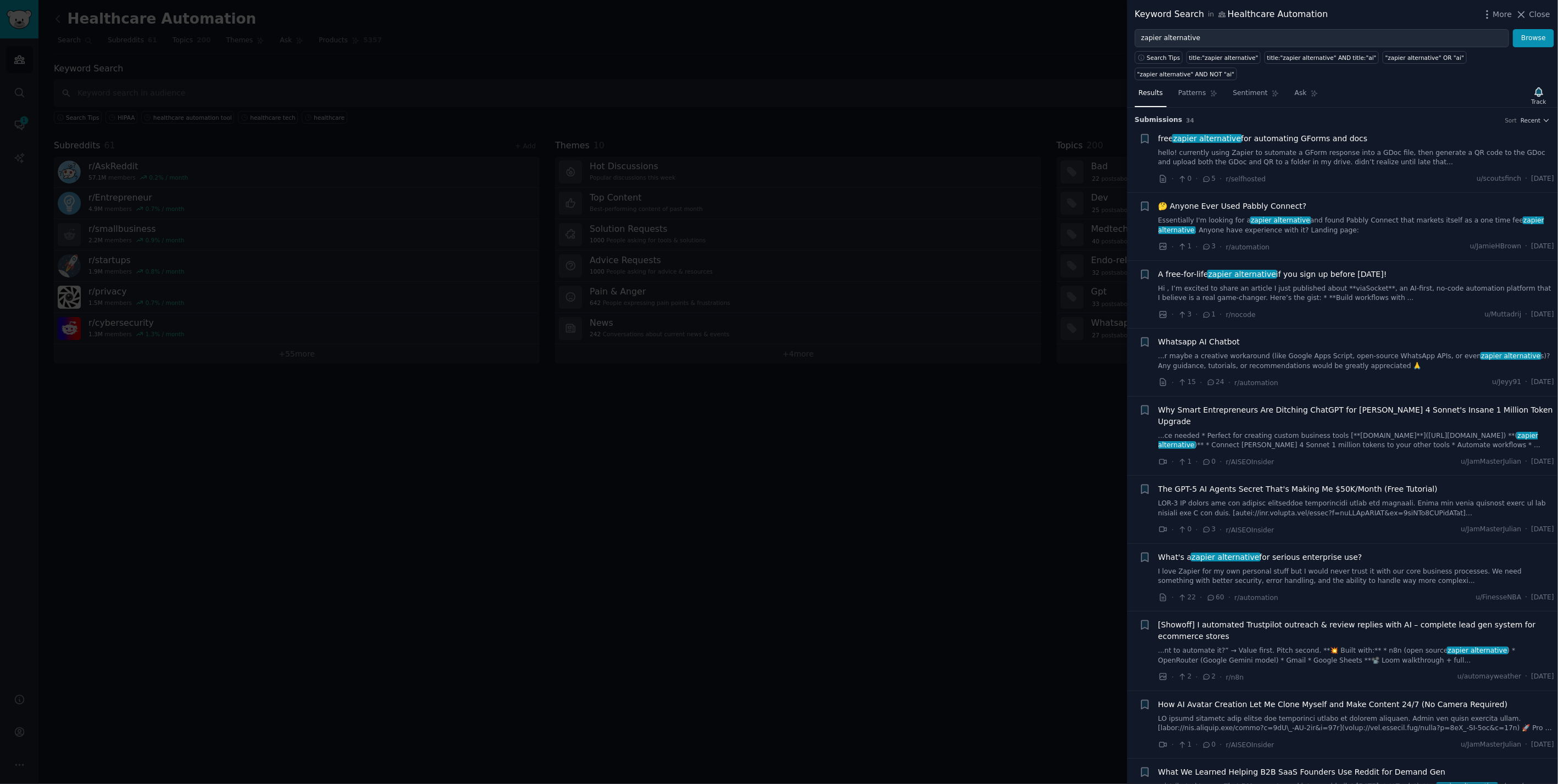
click at [933, 432] on link "I love Zapier for my own personal stuff but I would never trust it with our cor…" at bounding box center [1356, 577] width 396 height 19
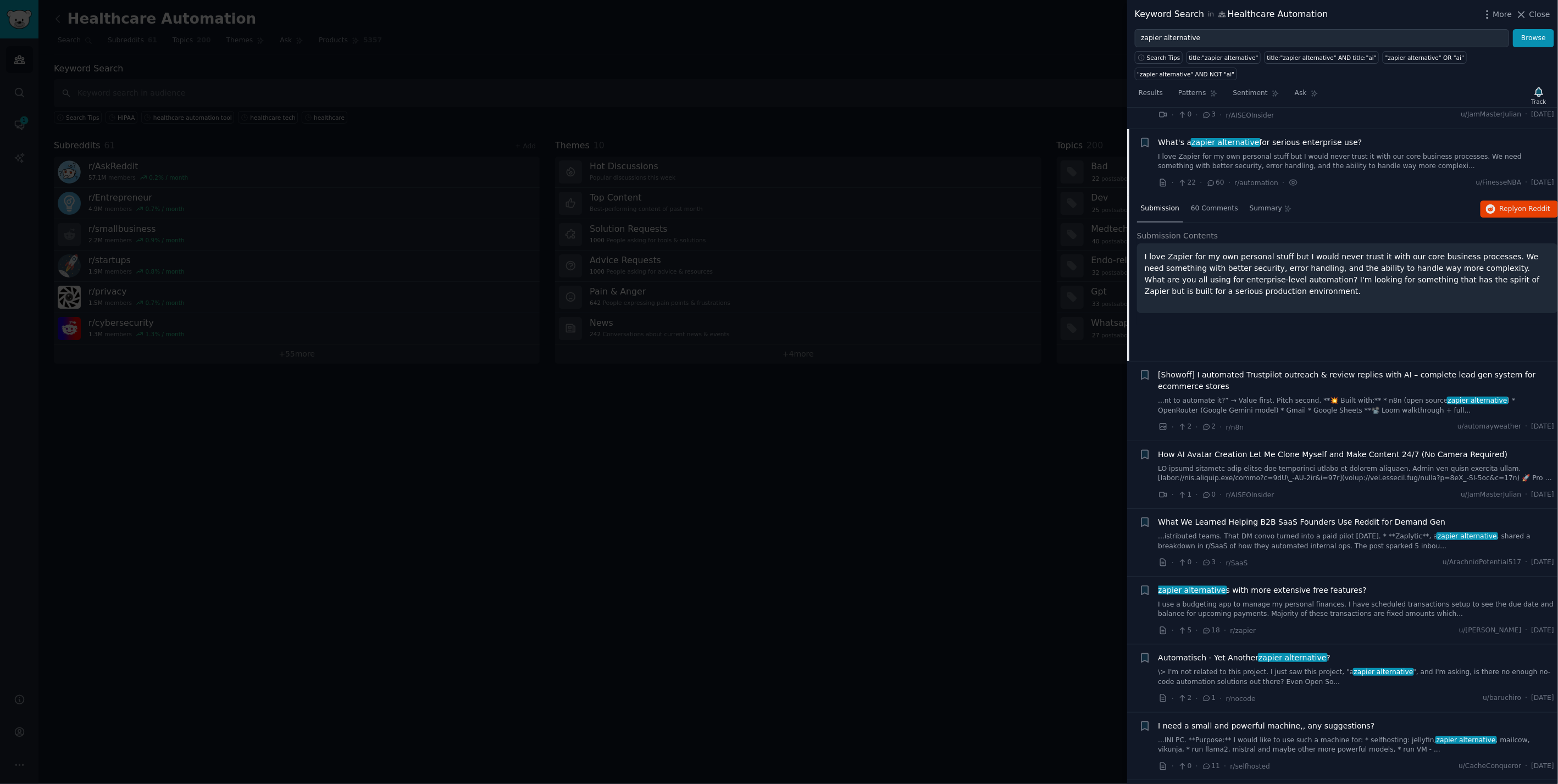
scroll to position [424, 0]
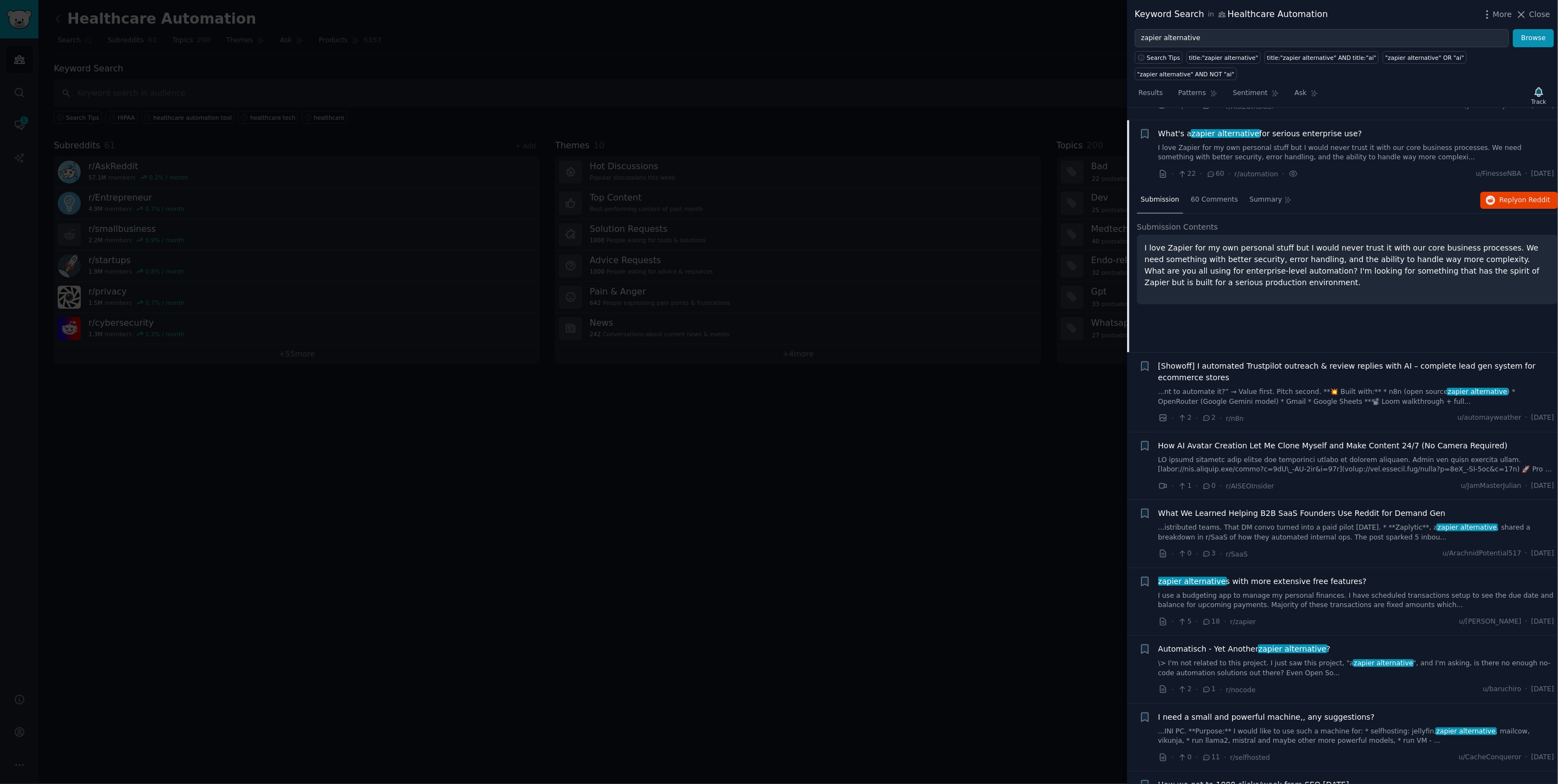
click at [933, 284] on div "Submission Contents I love Zapier for my own personal stuff but I would never t…" at bounding box center [1347, 269] width 421 height 95
click at [933, 196] on span "on Reddit" at bounding box center [1535, 200] width 32 height 8
